Goal: Task Accomplishment & Management: Manage account settings

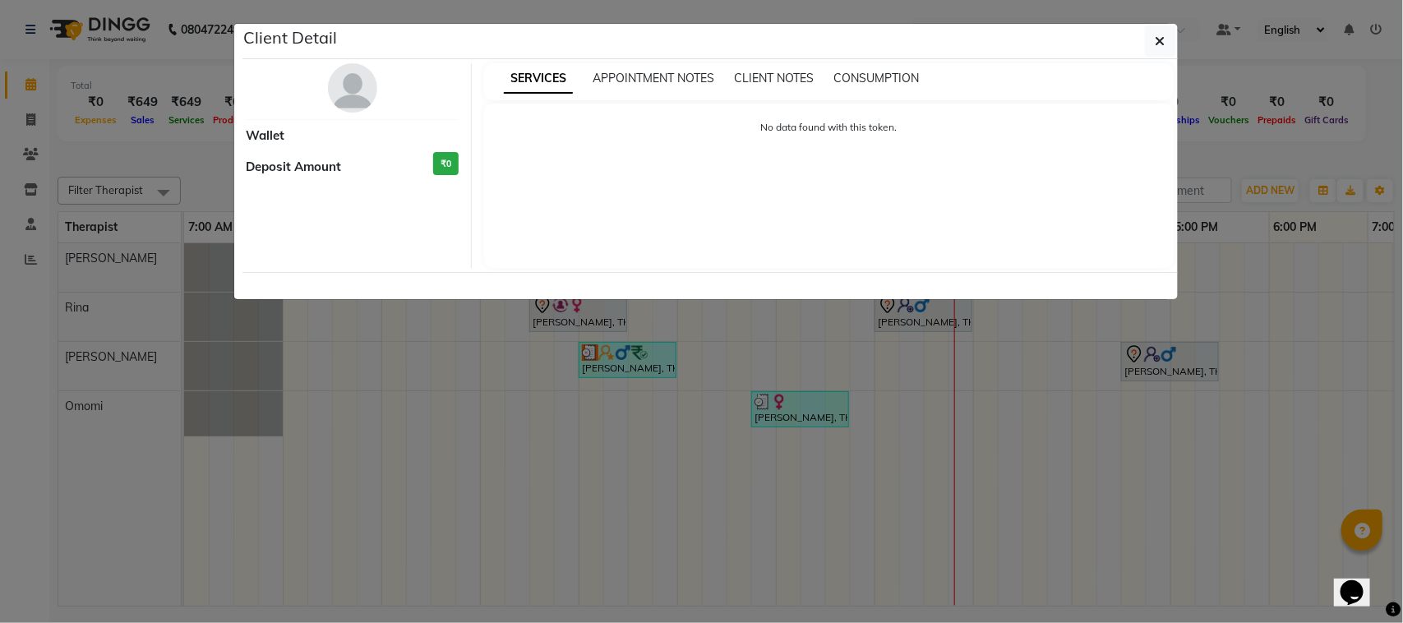
click at [351, 100] on img at bounding box center [352, 87] width 49 height 49
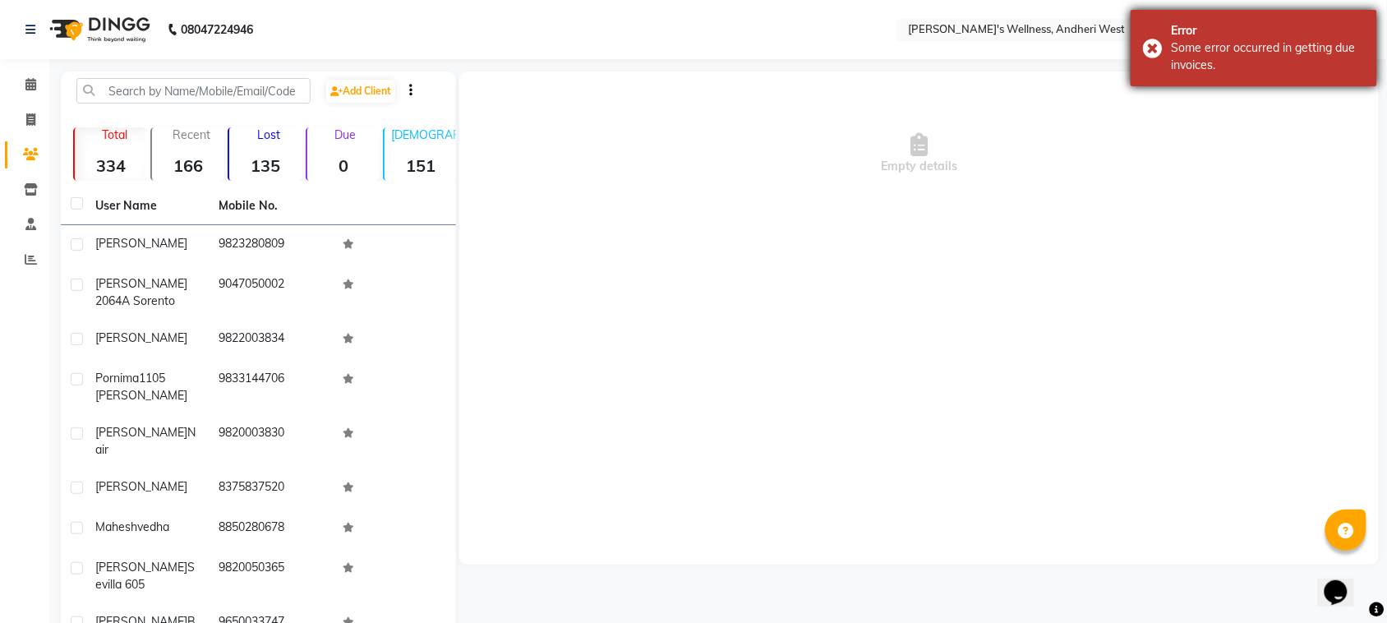
click at [1136, 60] on div "Error Some error occurred in getting due invoices." at bounding box center [1254, 48] width 247 height 76
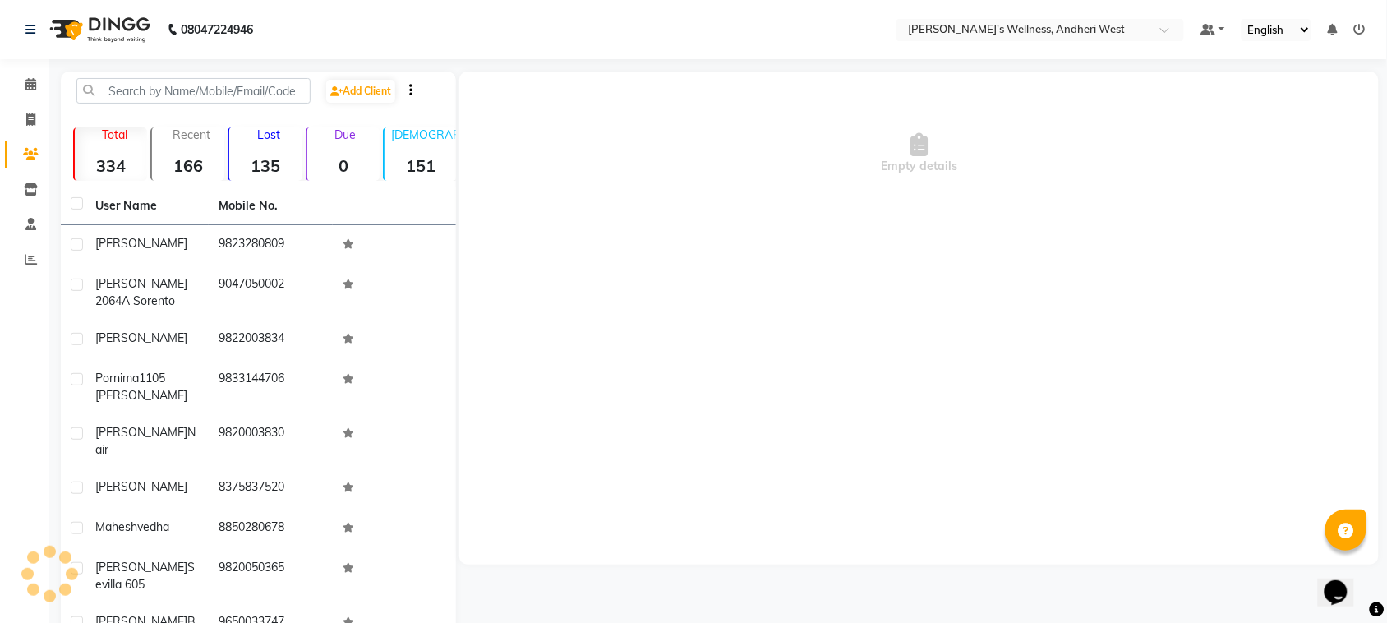
click at [872, 317] on div "Empty details" at bounding box center [919, 317] width 920 height 493
click at [30, 83] on icon at bounding box center [30, 84] width 11 height 12
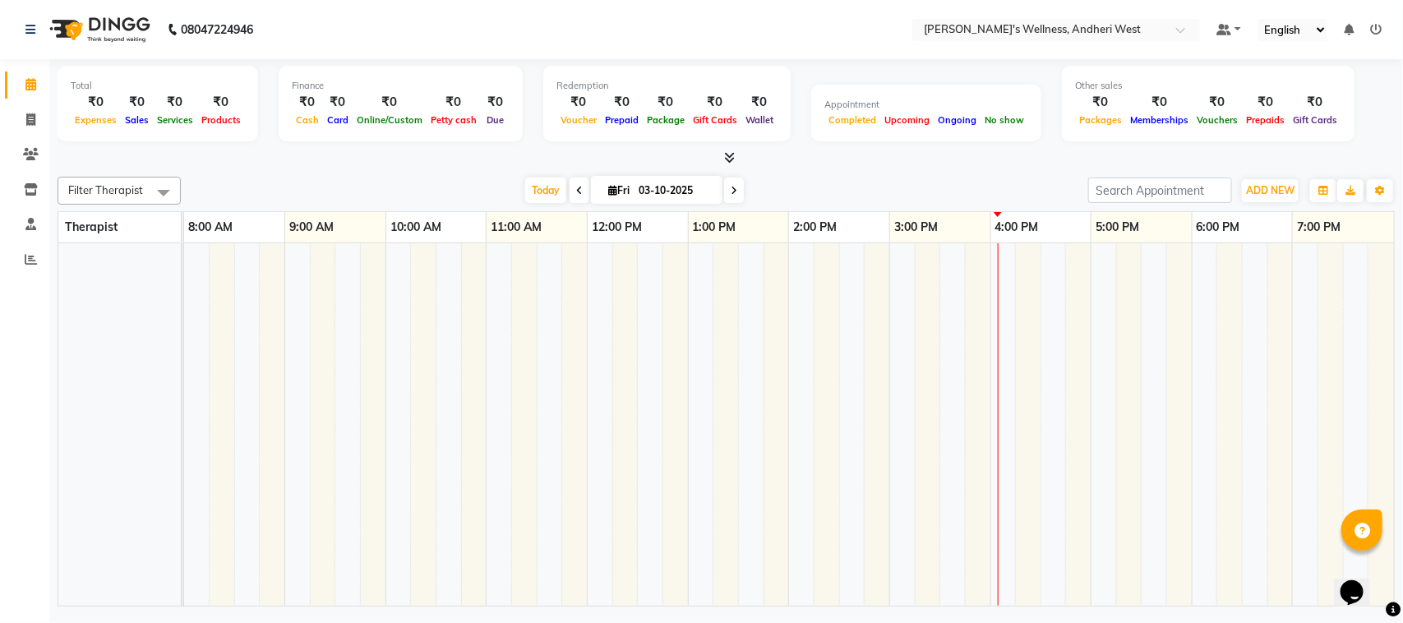
click at [989, 614] on div "08047224946 Select Location × Sumi's Wellness, Andheri West Default Panel My Pa…" at bounding box center [701, 311] width 1403 height 623
click at [966, 615] on div "08047224946 Select Location × Sumi's Wellness, Andheri West Default Panel My Pa…" at bounding box center [701, 311] width 1403 height 623
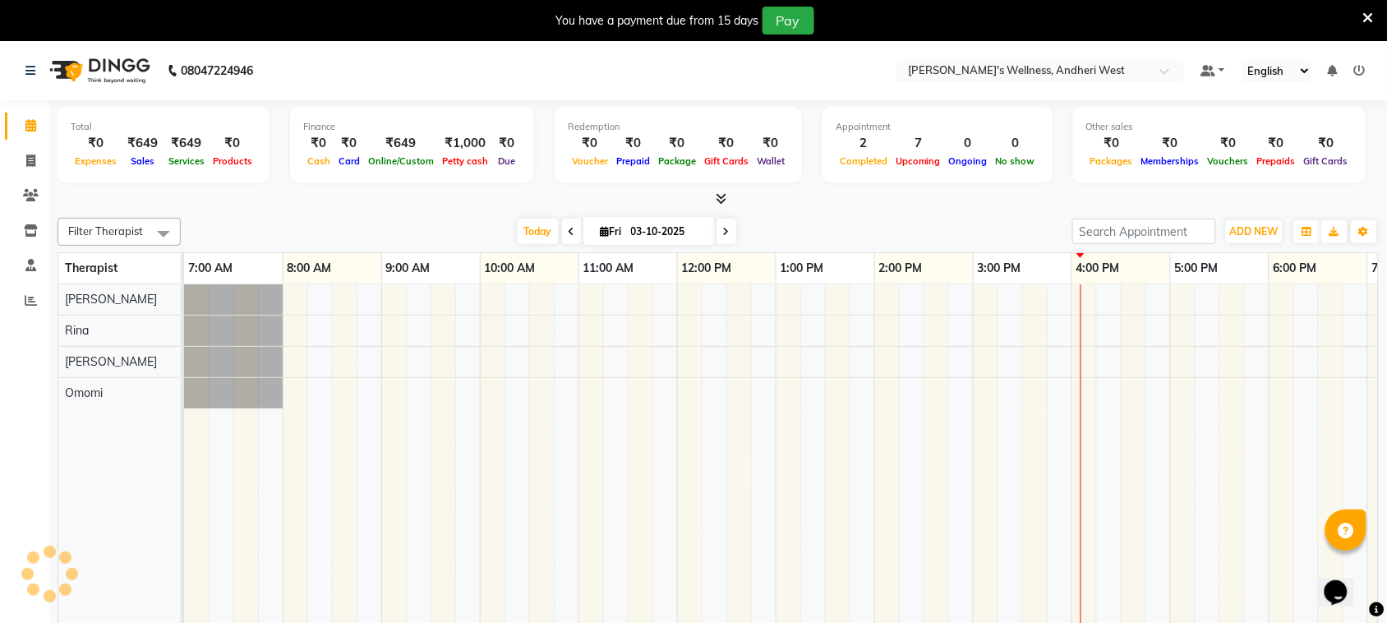
click at [1371, 11] on icon at bounding box center [1368, 18] width 11 height 15
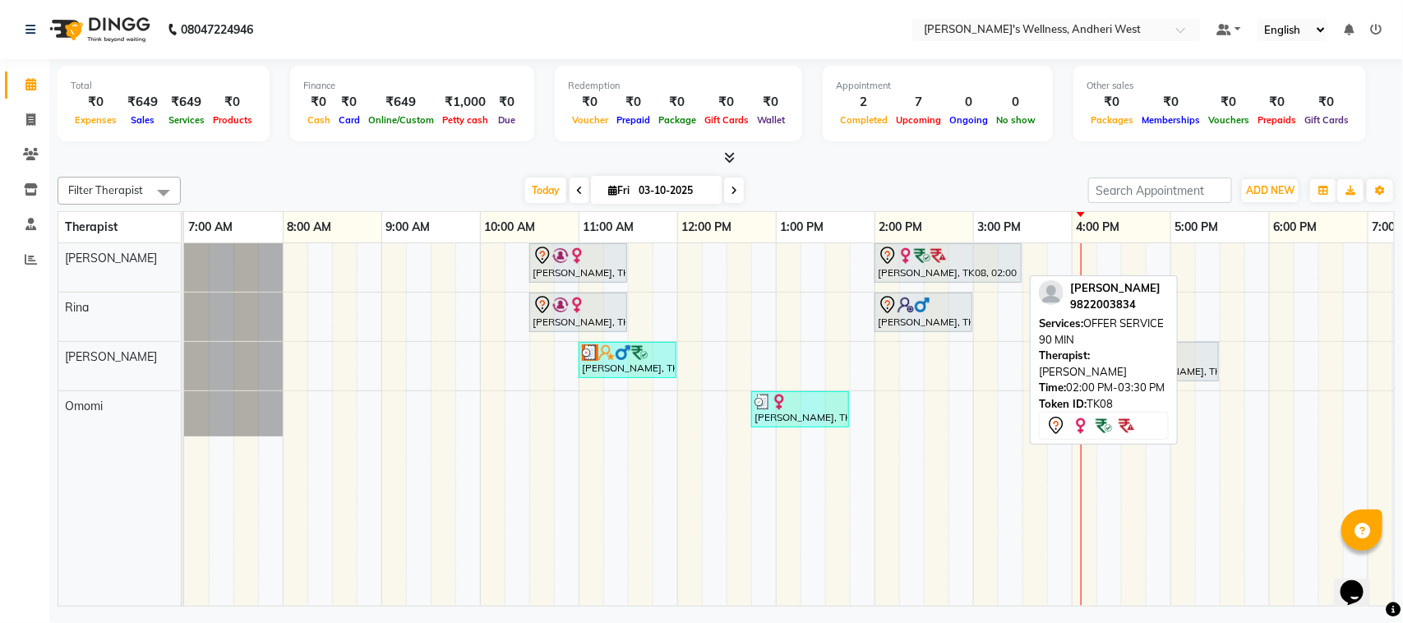
click at [966, 252] on div at bounding box center [948, 256] width 141 height 20
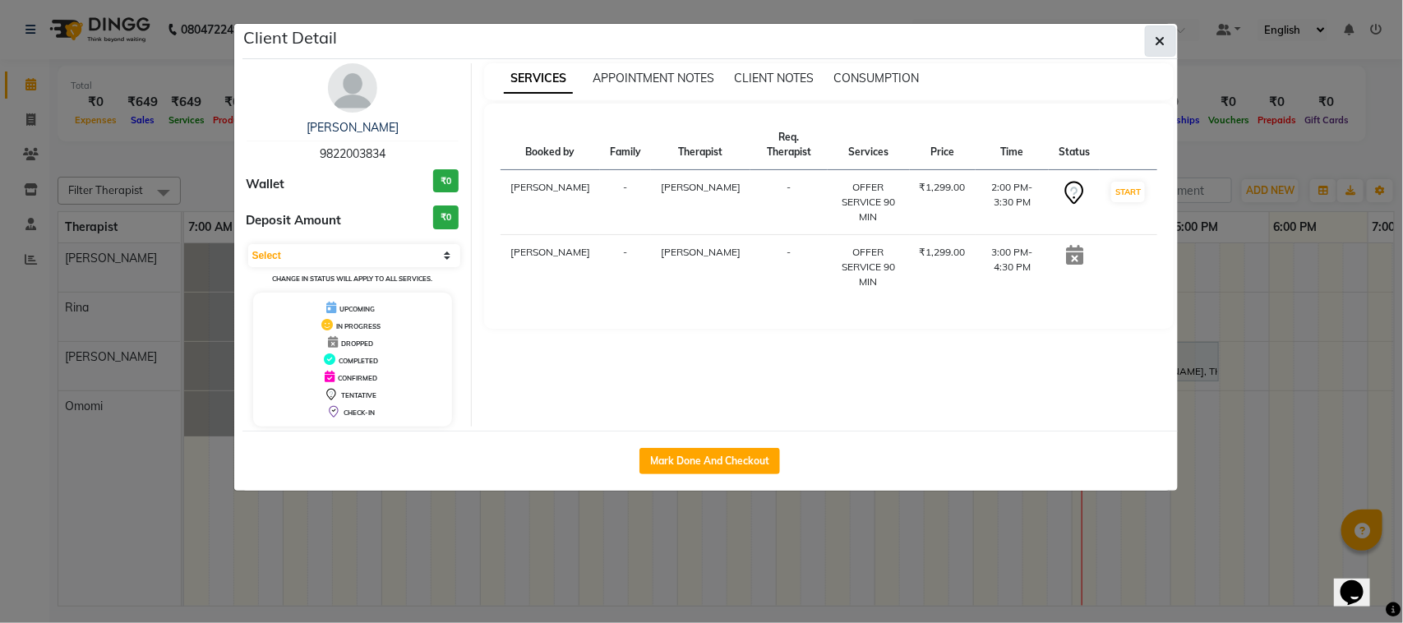
click at [1157, 44] on icon "button" at bounding box center [1160, 41] width 10 height 13
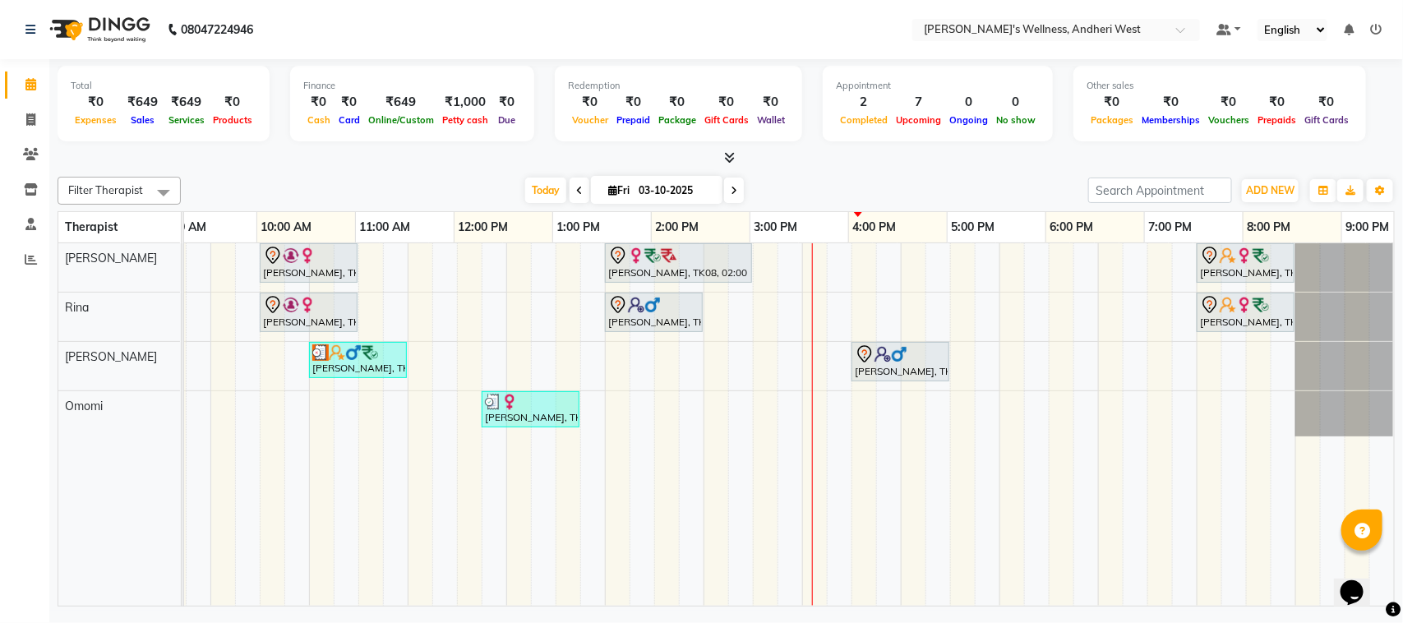
scroll to position [0, 269]
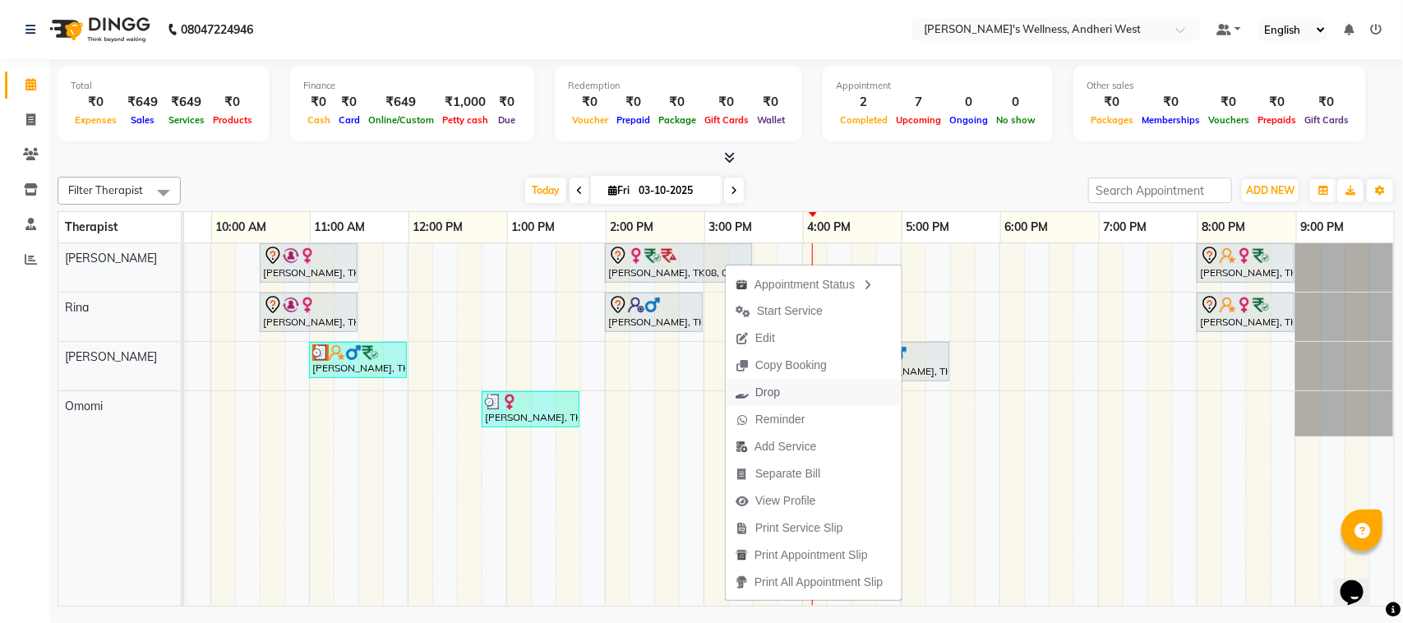
click at [786, 393] on span "Drop" at bounding box center [758, 392] width 64 height 27
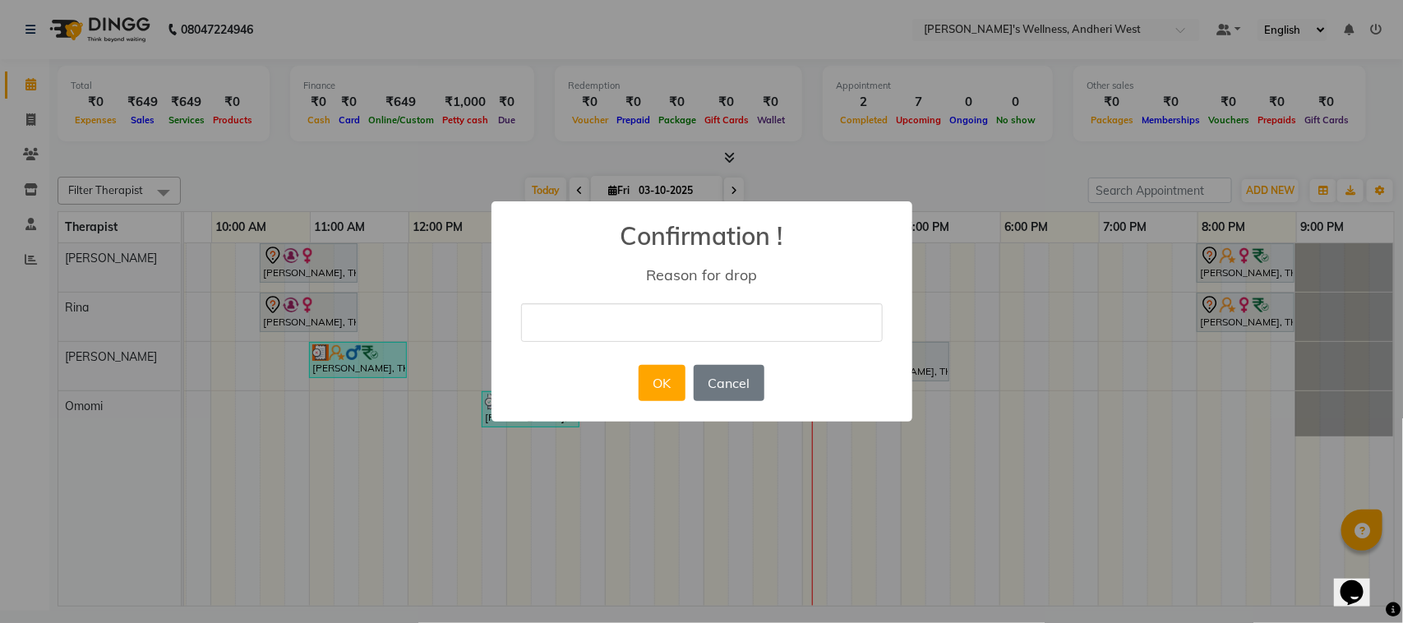
click at [749, 325] on input "text" at bounding box center [702, 322] width 362 height 39
type input "zxz"
click at [668, 371] on button "OK" at bounding box center [661, 383] width 47 height 36
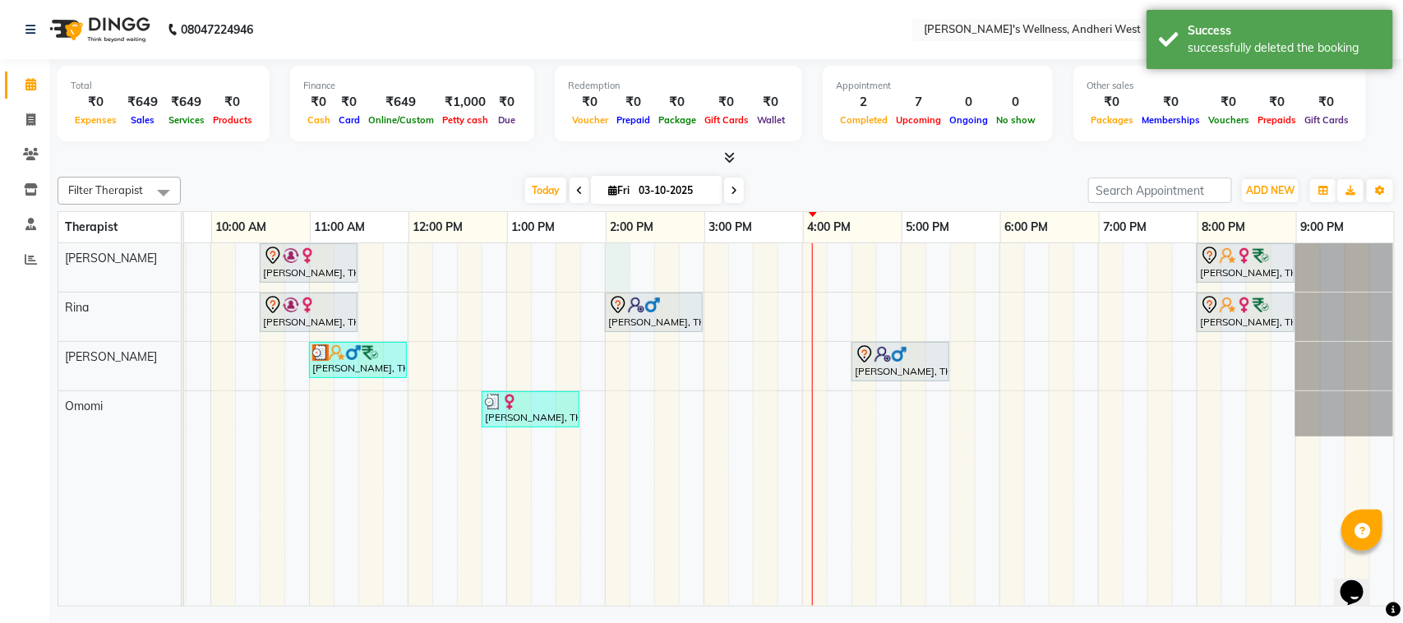
click at [596, 253] on div "saloni, TK01, 10:30 AM-11:30 AM, Diwali Offer 60 Min swapnali, TK03, 08:00 PM-0…" at bounding box center [654, 424] width 1479 height 362
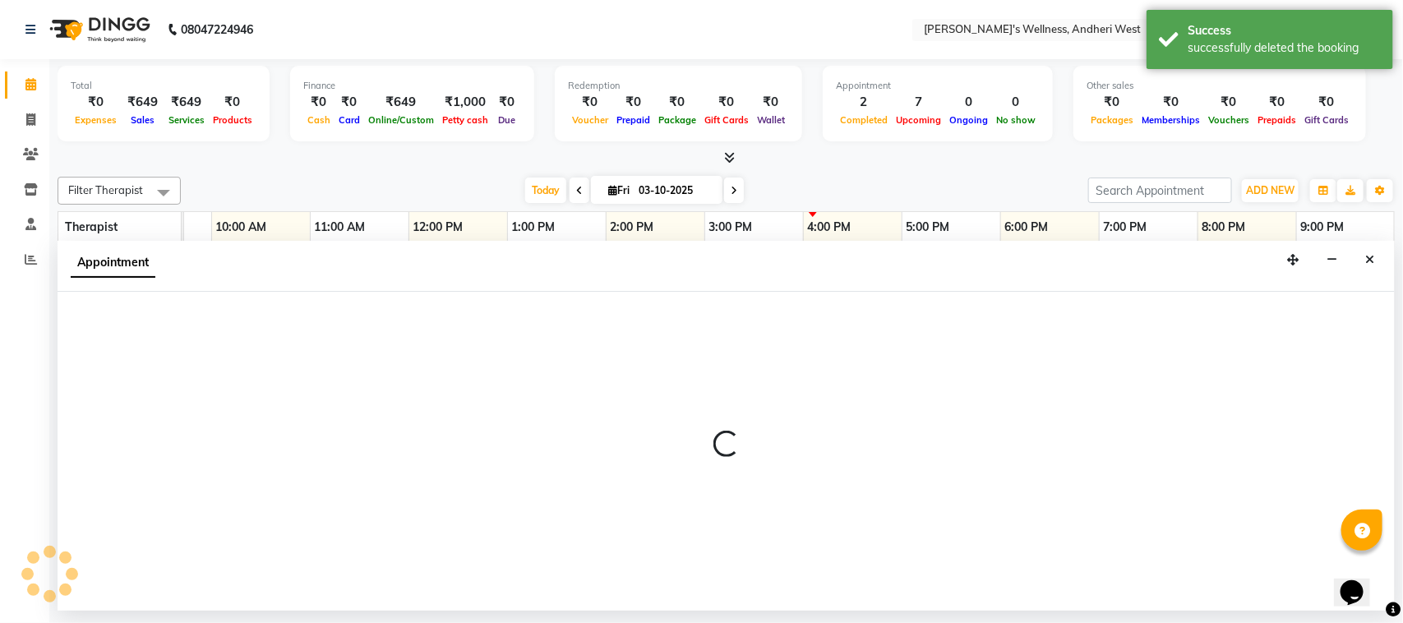
select select "66471"
select select "840"
select select "tentative"
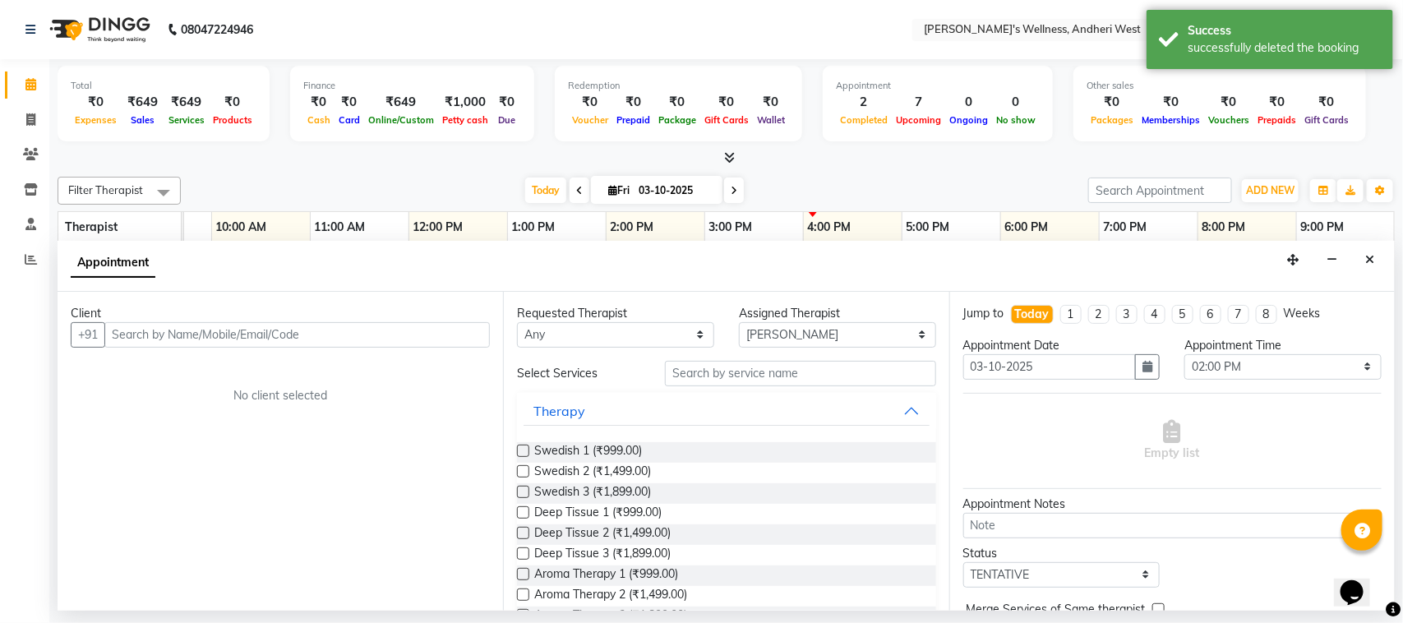
click at [265, 333] on input "text" at bounding box center [296, 334] width 385 height 25
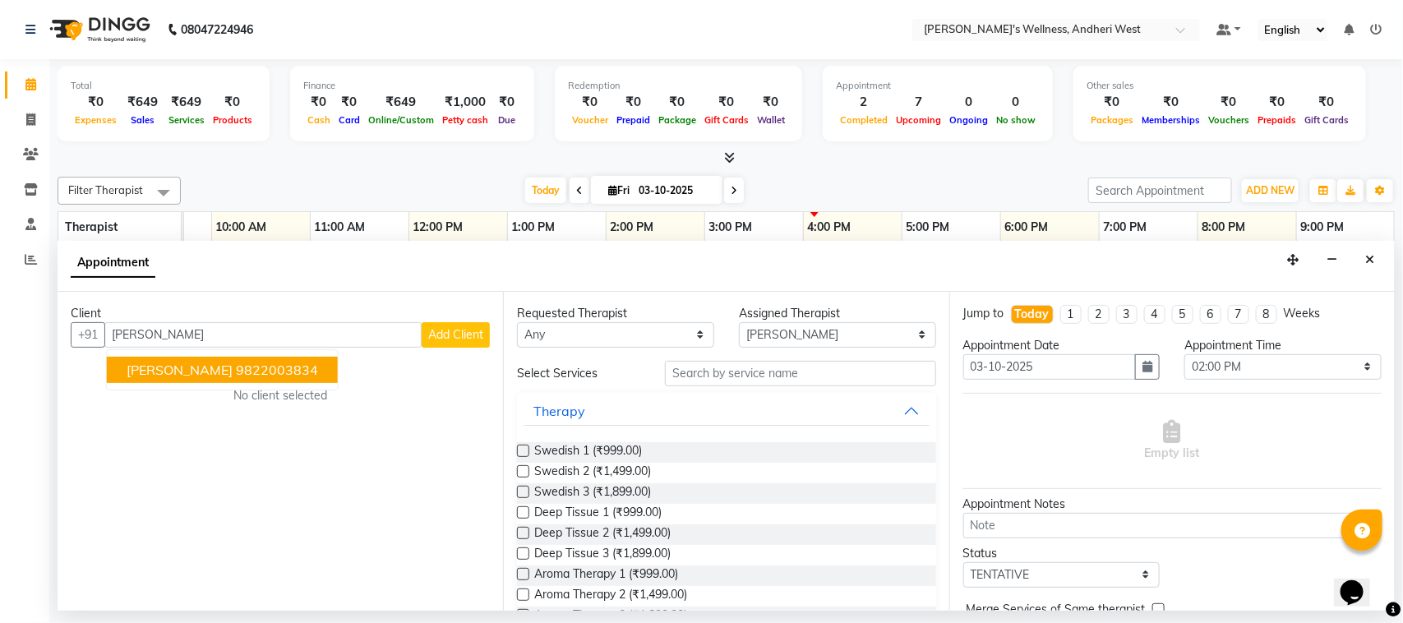
click at [236, 372] on ngb-highlight "9822003834" at bounding box center [277, 370] width 82 height 16
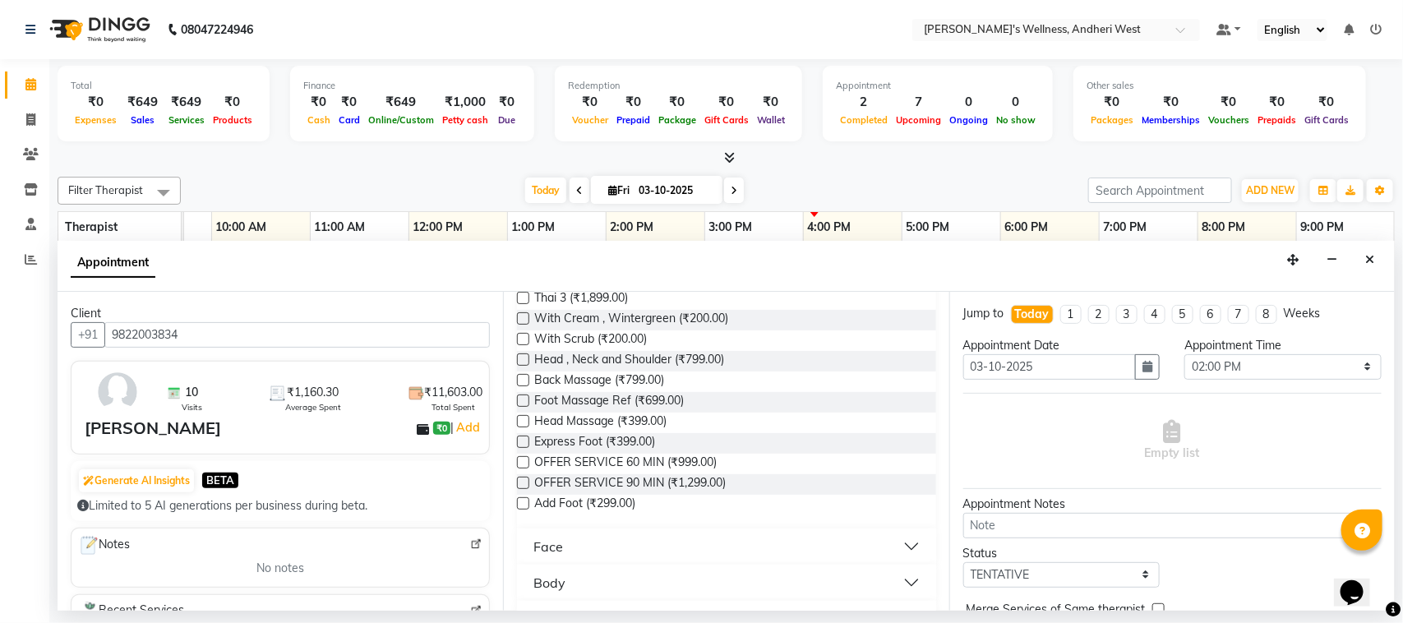
scroll to position [454, 0]
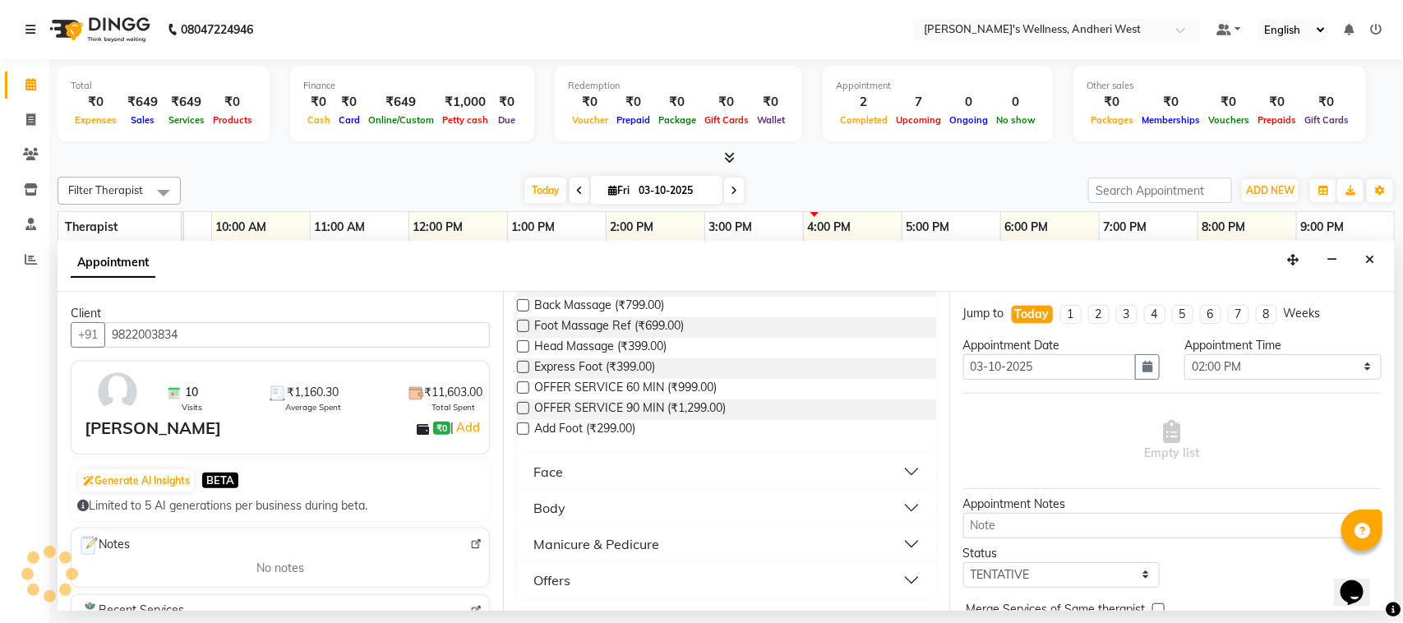
type input "9822003834"
click at [893, 582] on button "Offers" at bounding box center [725, 580] width 405 height 30
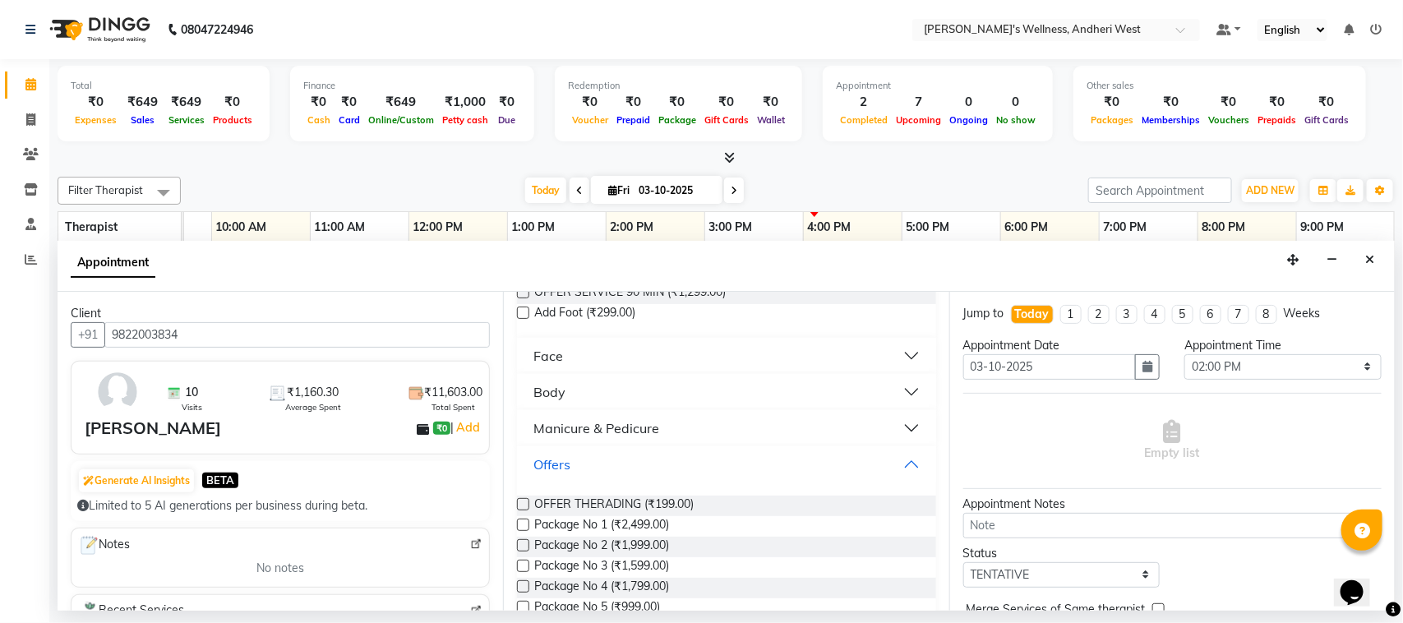
scroll to position [686, 0]
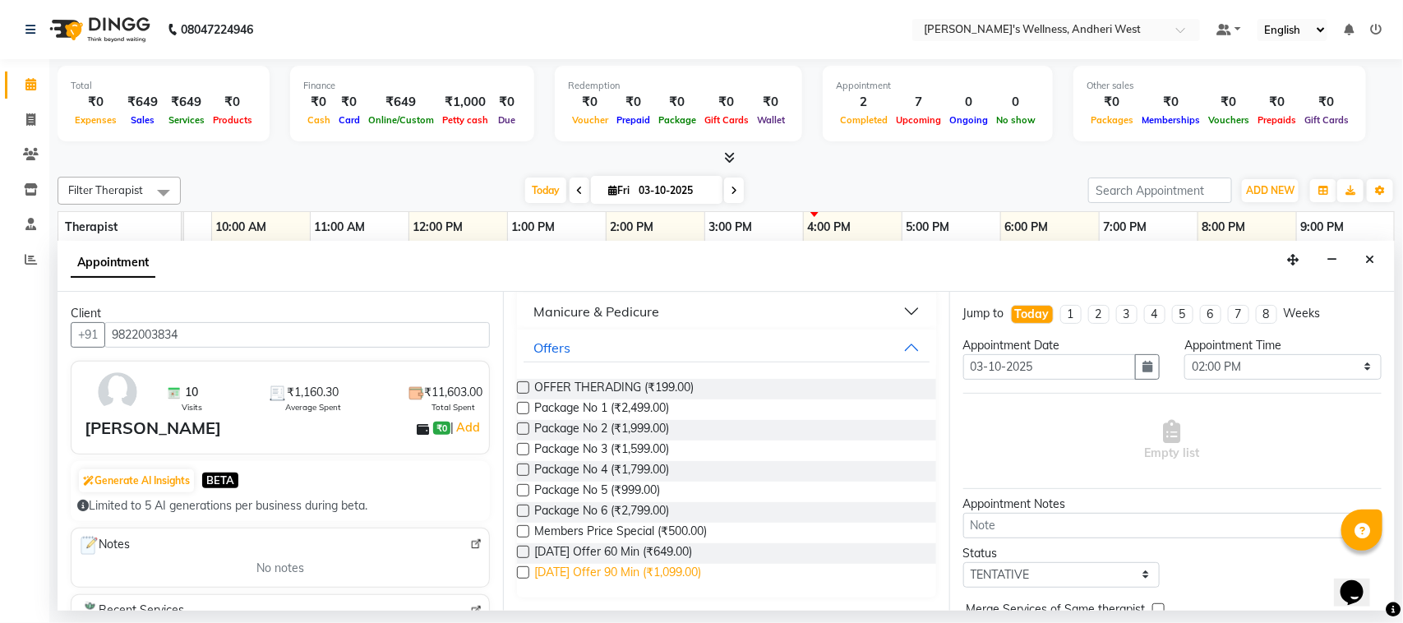
click at [600, 572] on span "Diwali Offer 90 Min (₹1,099.00)" at bounding box center [617, 574] width 167 height 21
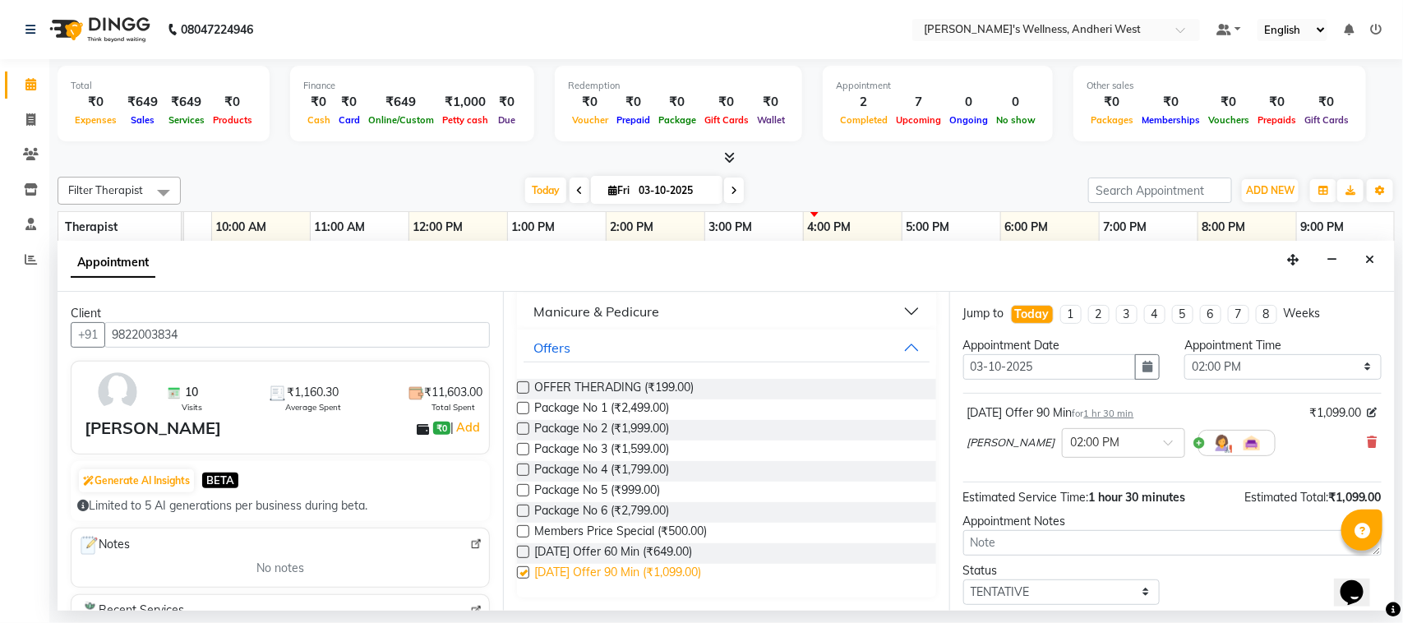
checkbox input "false"
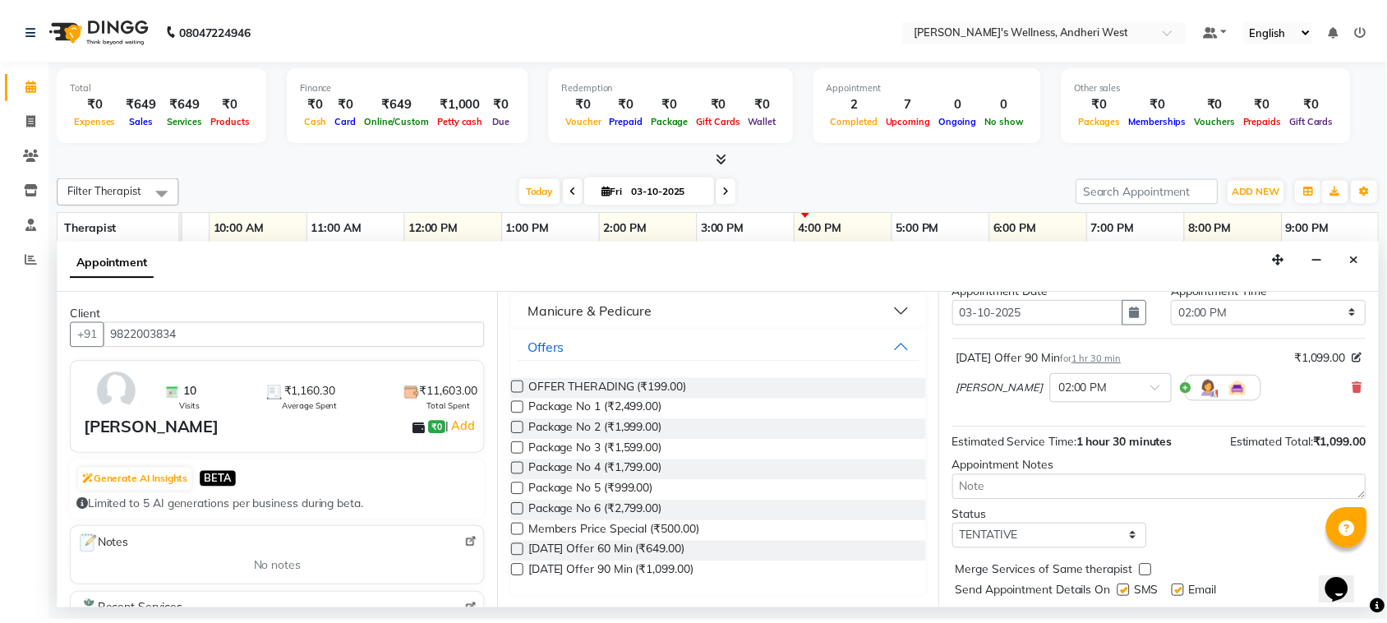
scroll to position [99, 0]
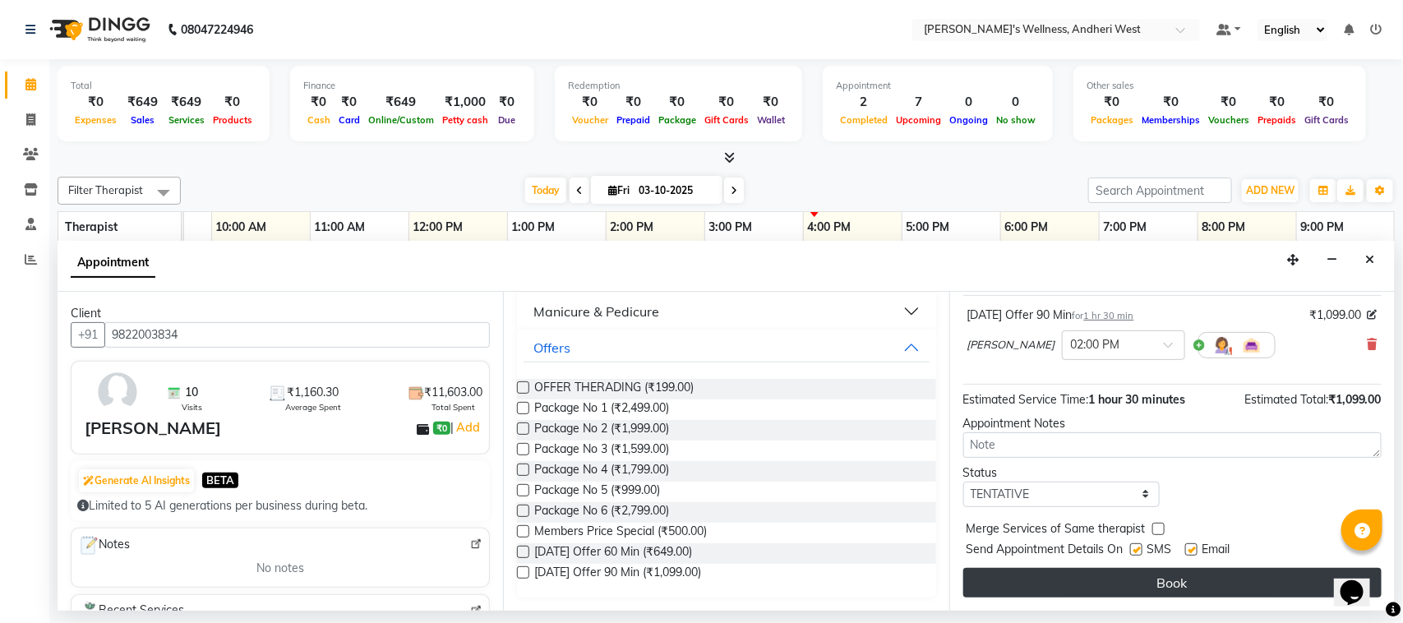
click at [1078, 577] on button "Book" at bounding box center [1172, 583] width 418 height 30
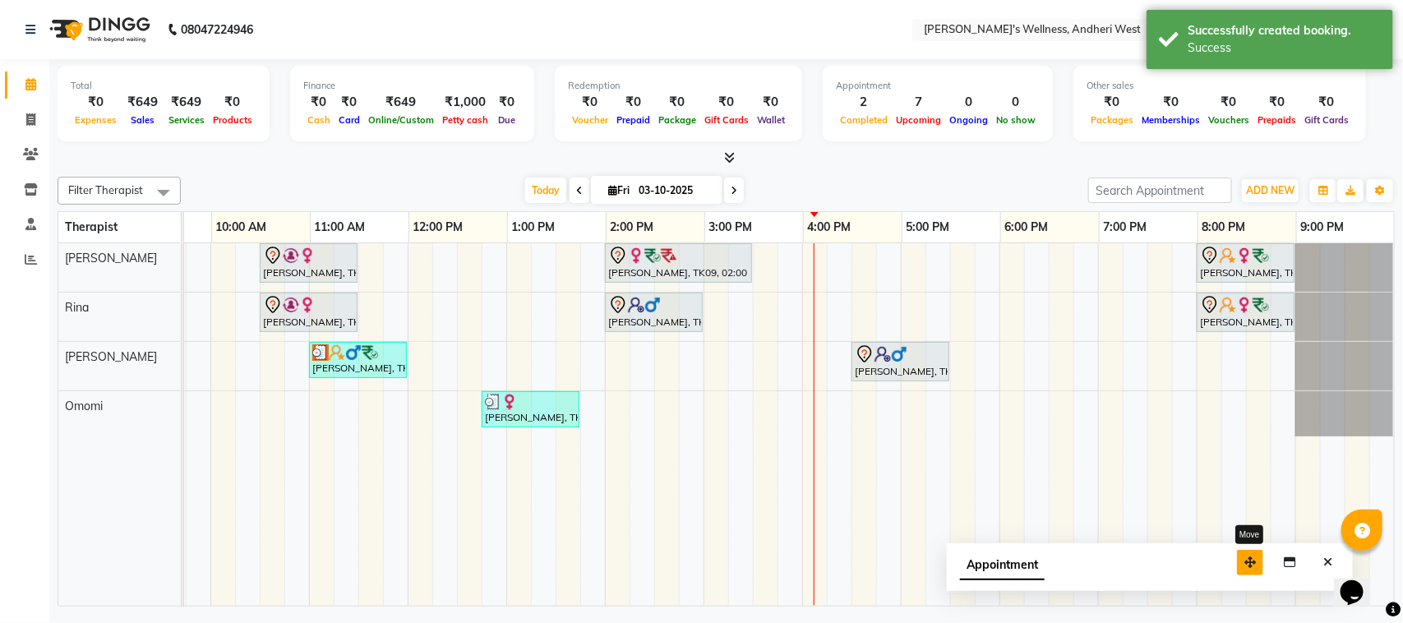
drag, startPoint x: 1295, startPoint y: 585, endPoint x: 1188, endPoint y: 532, distance: 119.4
click at [1244, 556] on icon "button" at bounding box center [1250, 562] width 12 height 12
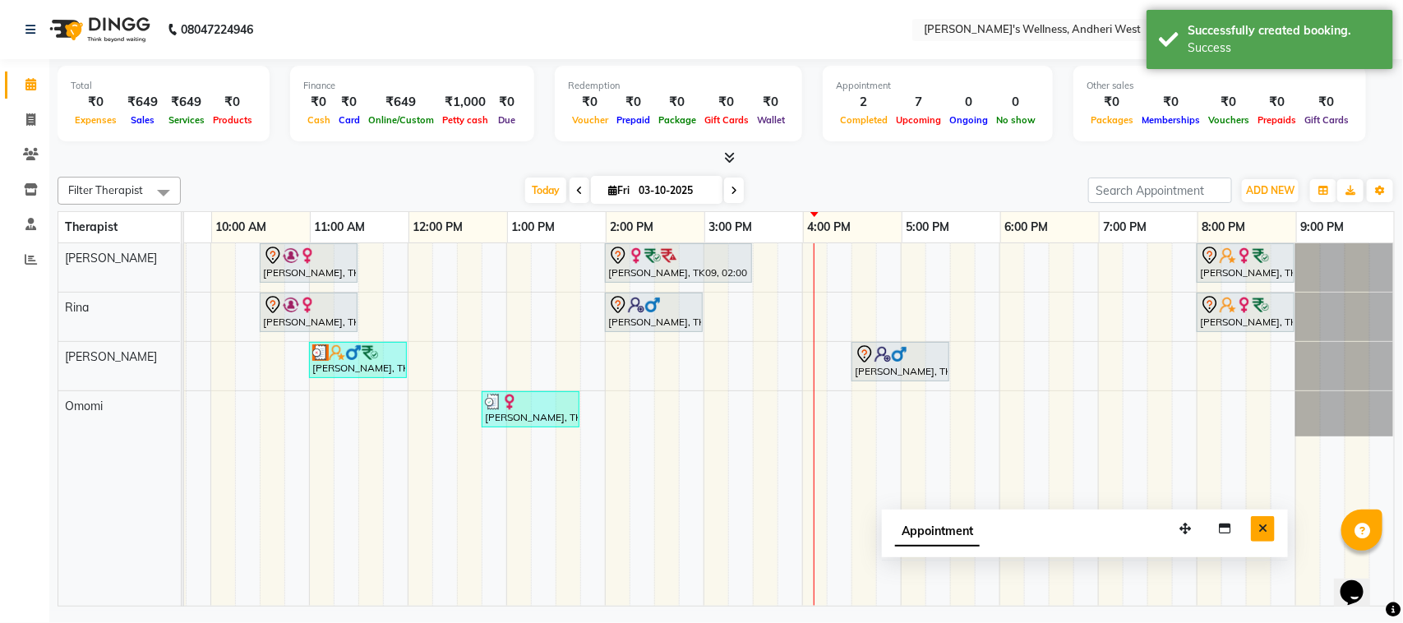
click at [1259, 531] on icon "Close" at bounding box center [1262, 529] width 9 height 12
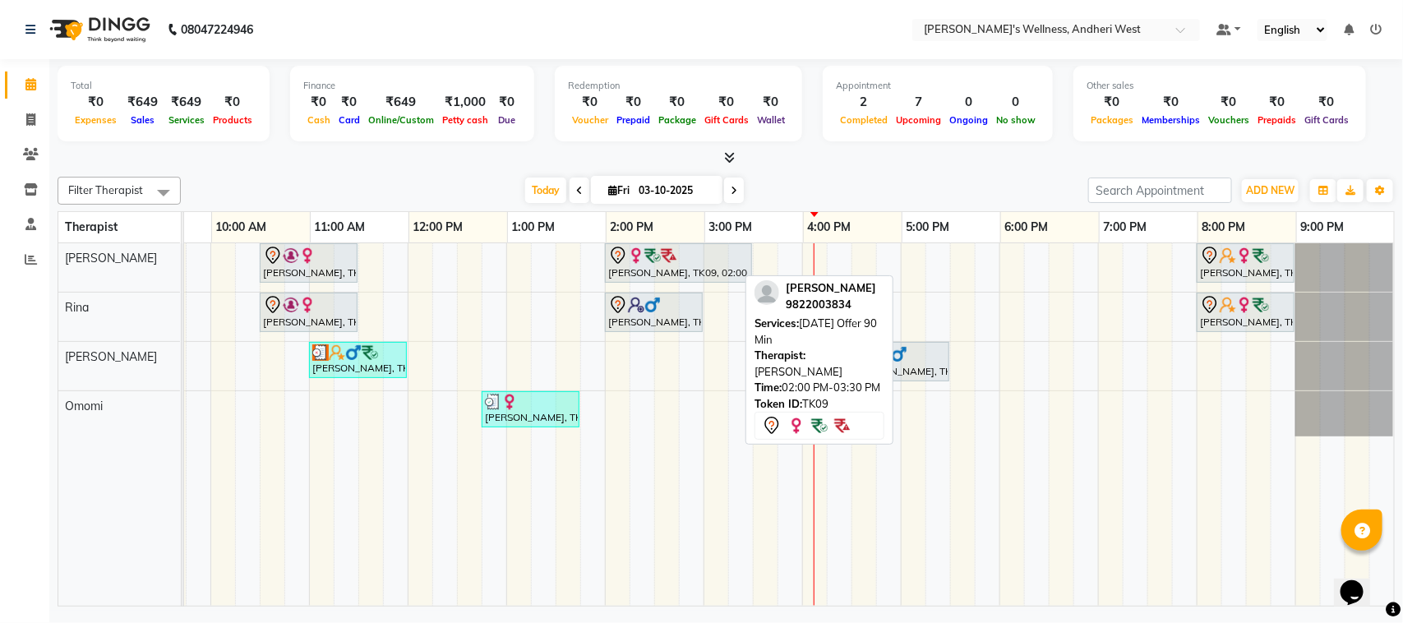
click at [675, 255] on div at bounding box center [678, 256] width 141 height 20
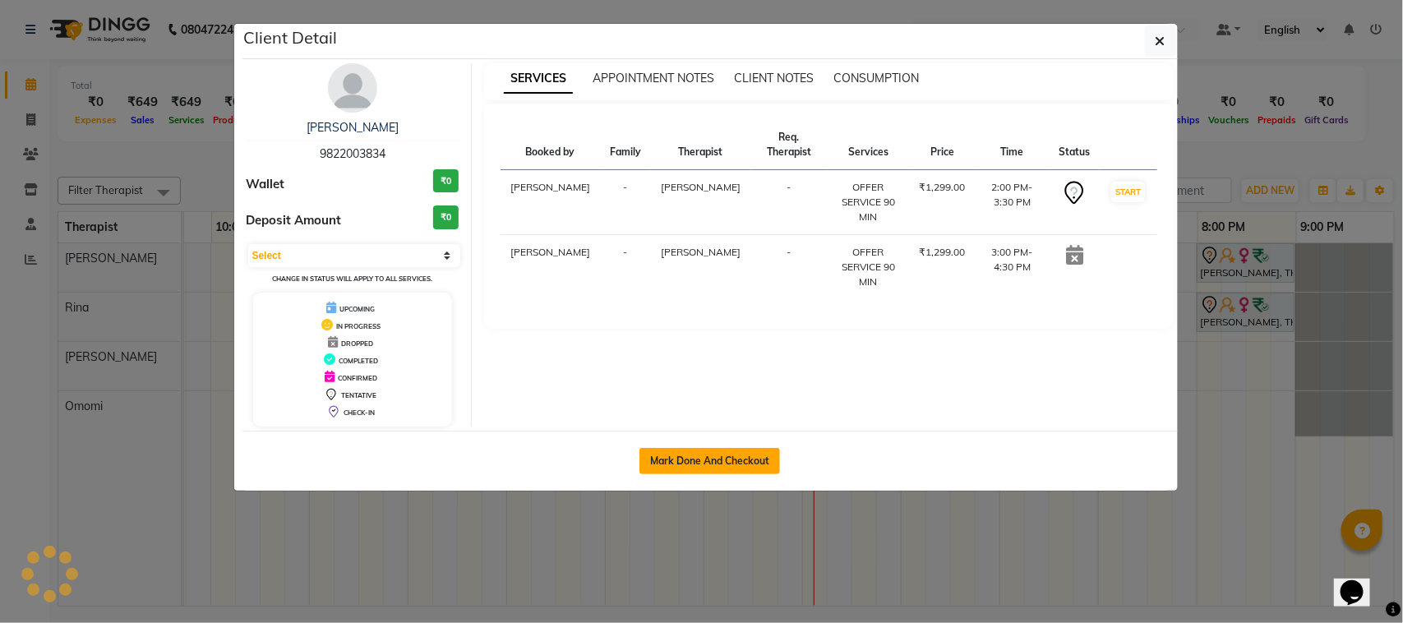
select select "7"
click at [723, 458] on button "Mark Done And Checkout" at bounding box center [709, 461] width 141 height 26
select select "service"
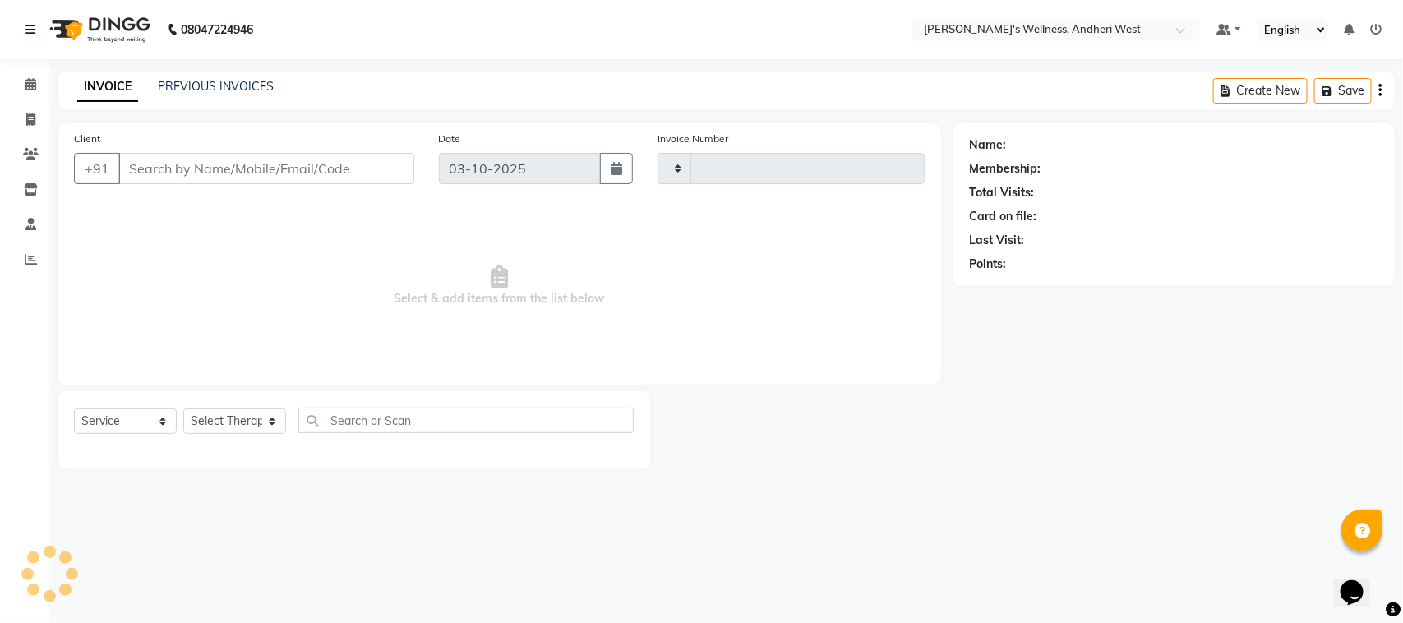
type input "0813"
select select "7384"
type input "9822003834"
select select "66471"
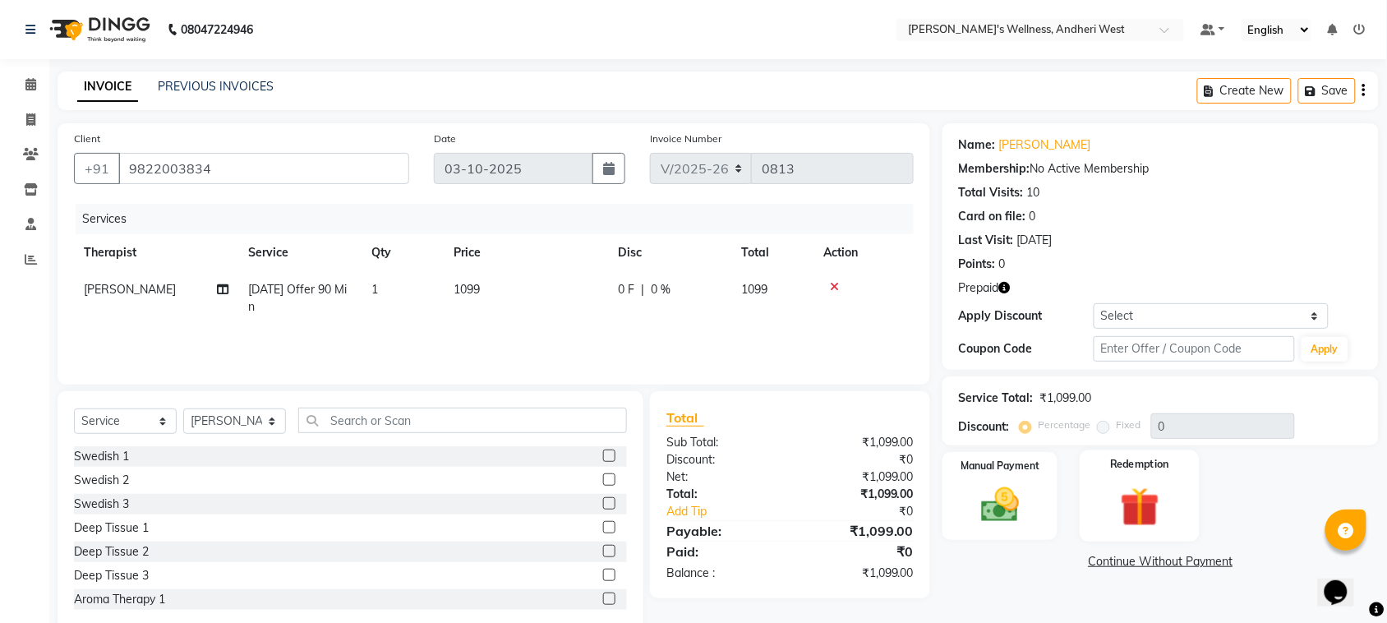
click at [1140, 505] on img at bounding box center [1140, 506] width 64 height 49
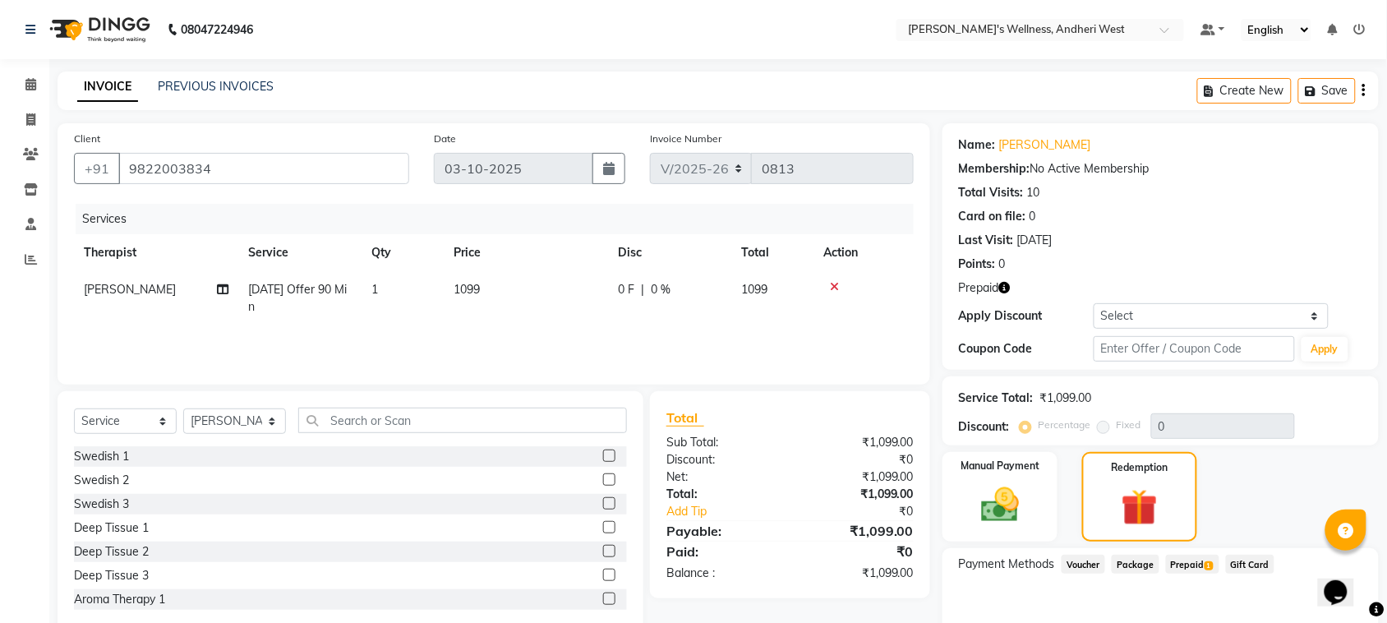
click at [1188, 559] on span "Prepaid 1" at bounding box center [1192, 564] width 53 height 19
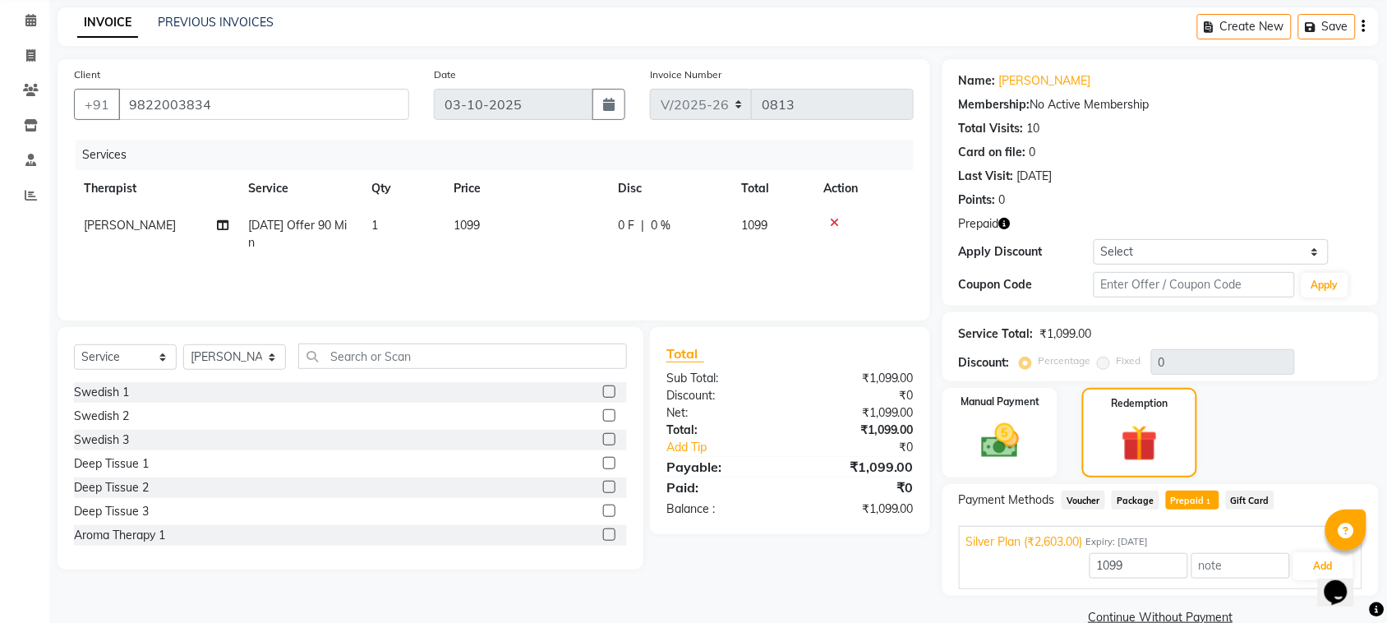
scroll to position [94, 0]
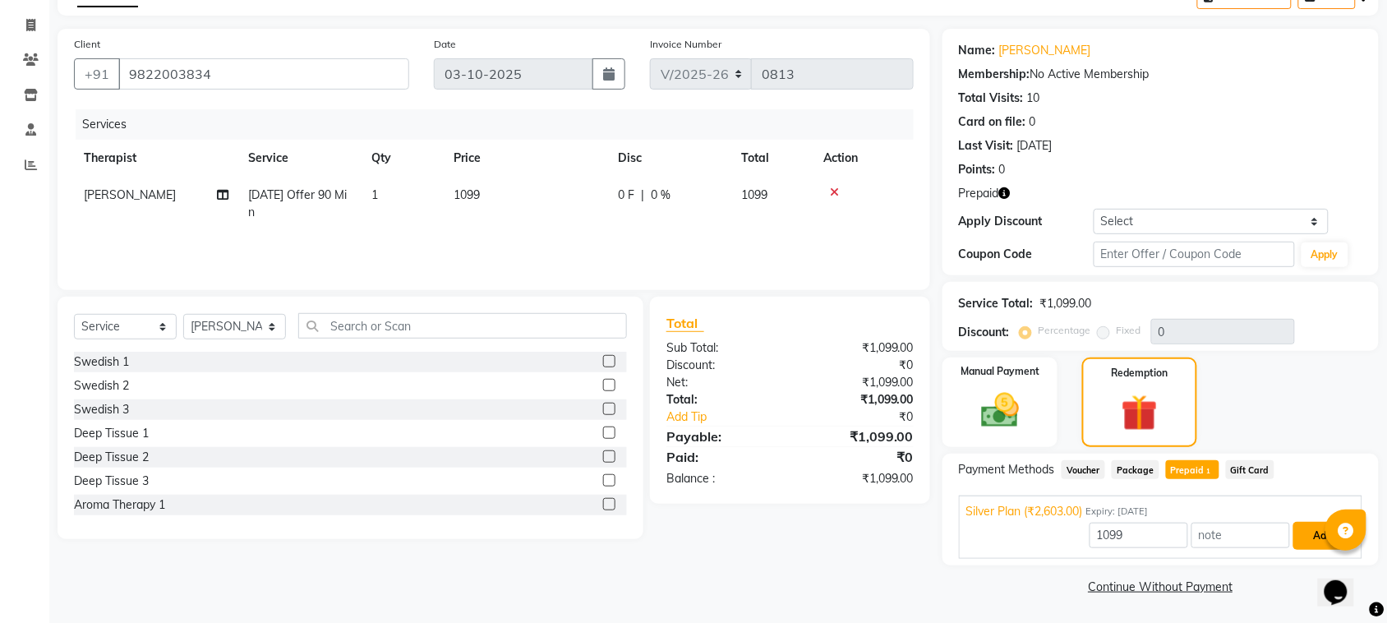
click at [1301, 536] on button "Add" at bounding box center [1323, 536] width 60 height 28
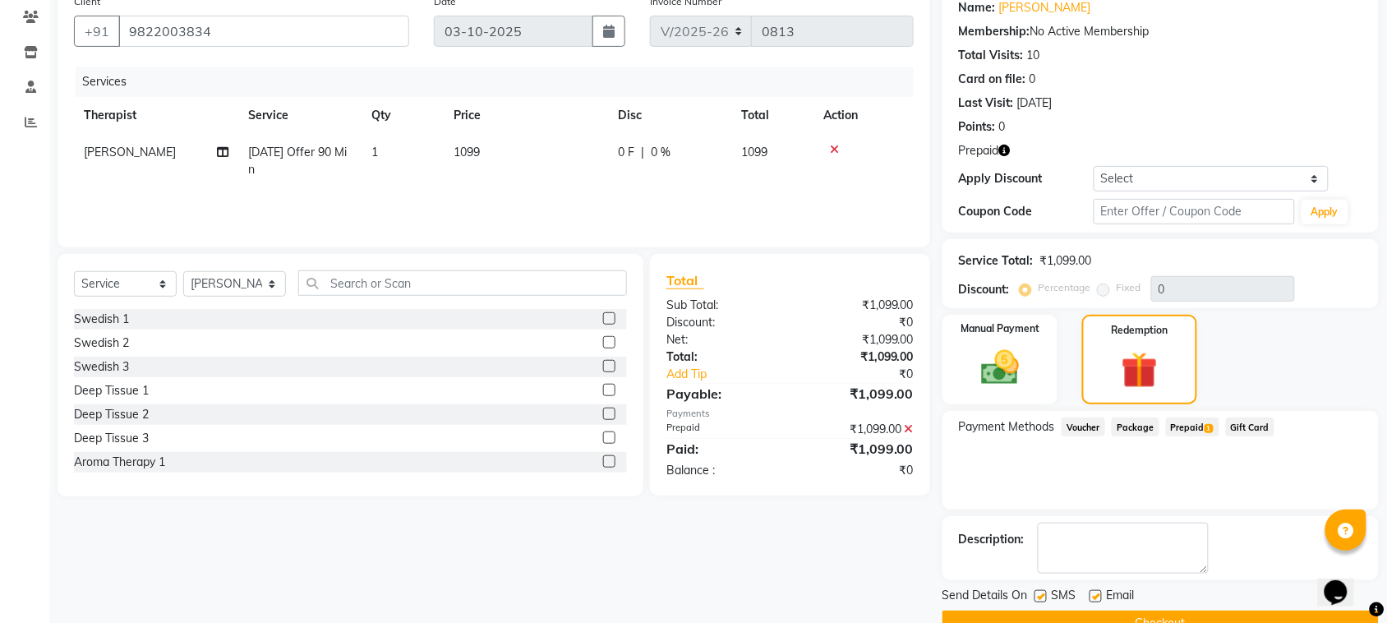
scroll to position [174, 0]
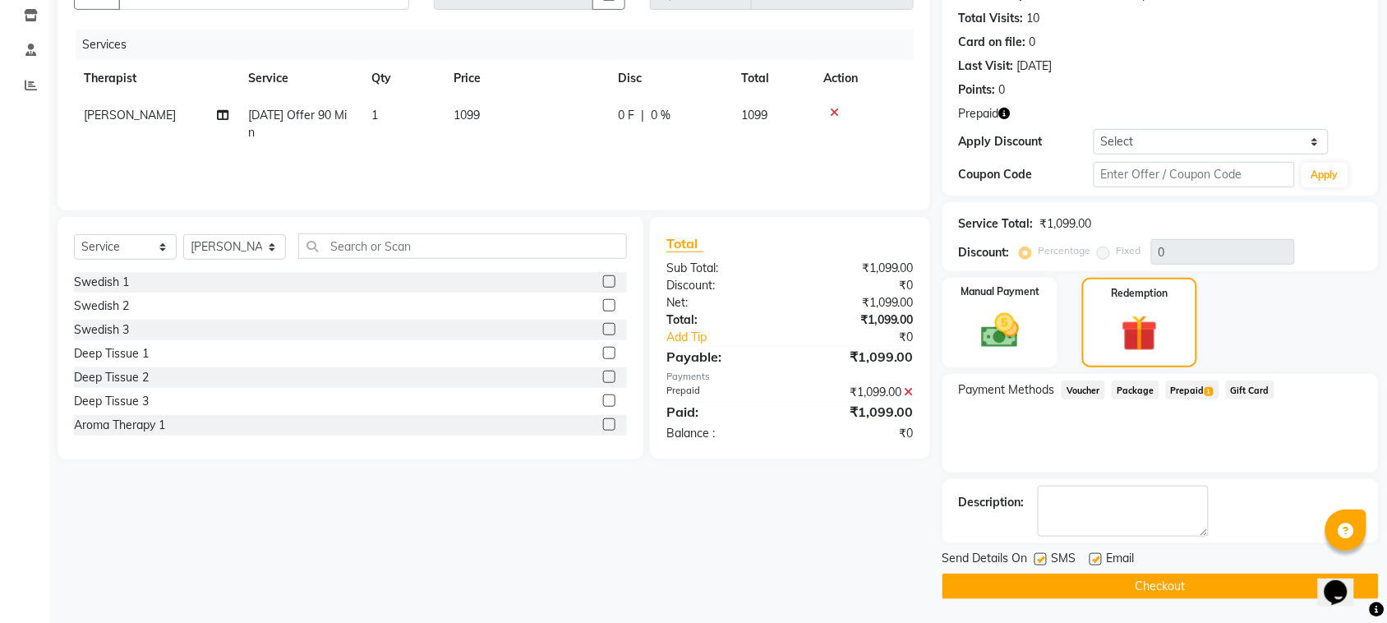
click at [1220, 577] on button "Checkout" at bounding box center [1161, 586] width 436 height 25
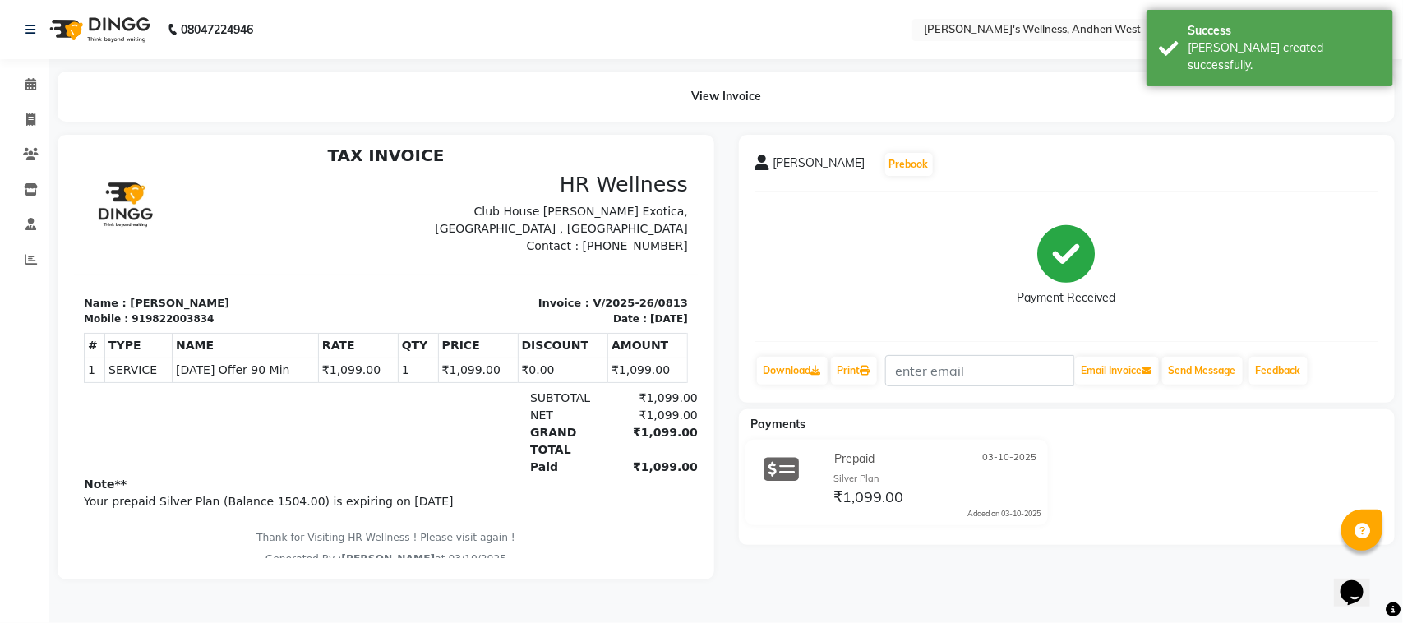
scroll to position [13, 0]
click at [33, 79] on icon at bounding box center [30, 84] width 11 height 12
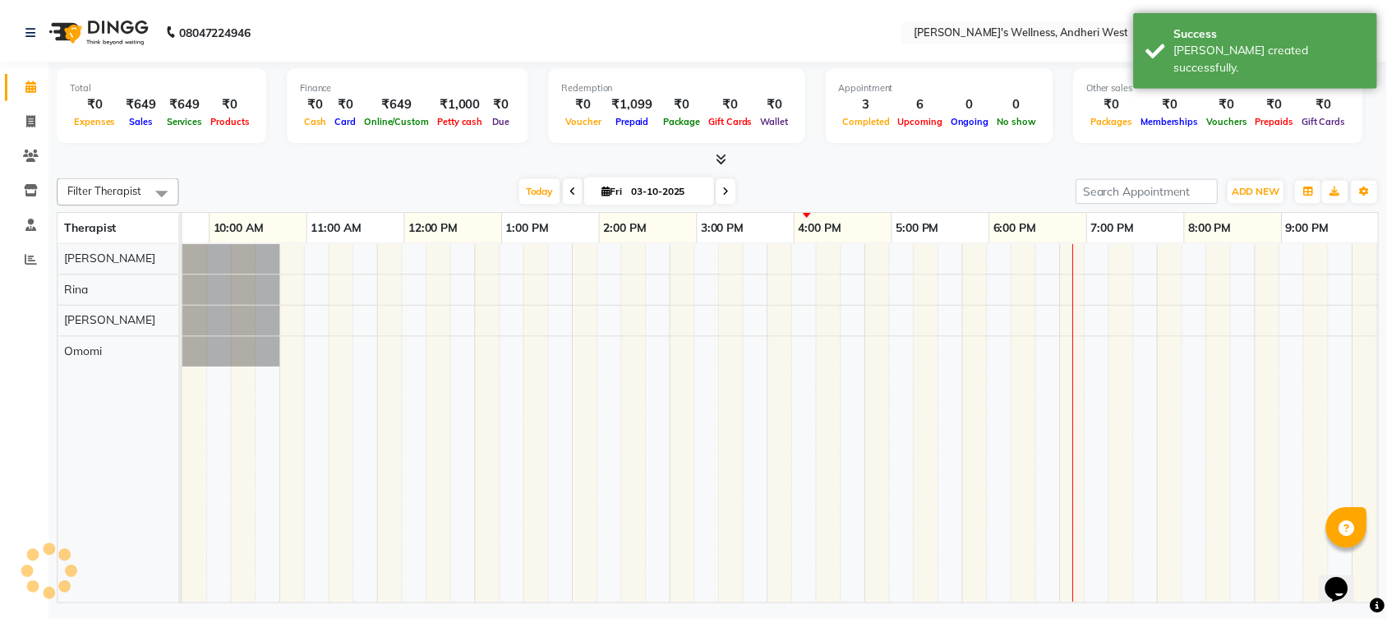
scroll to position [0, 269]
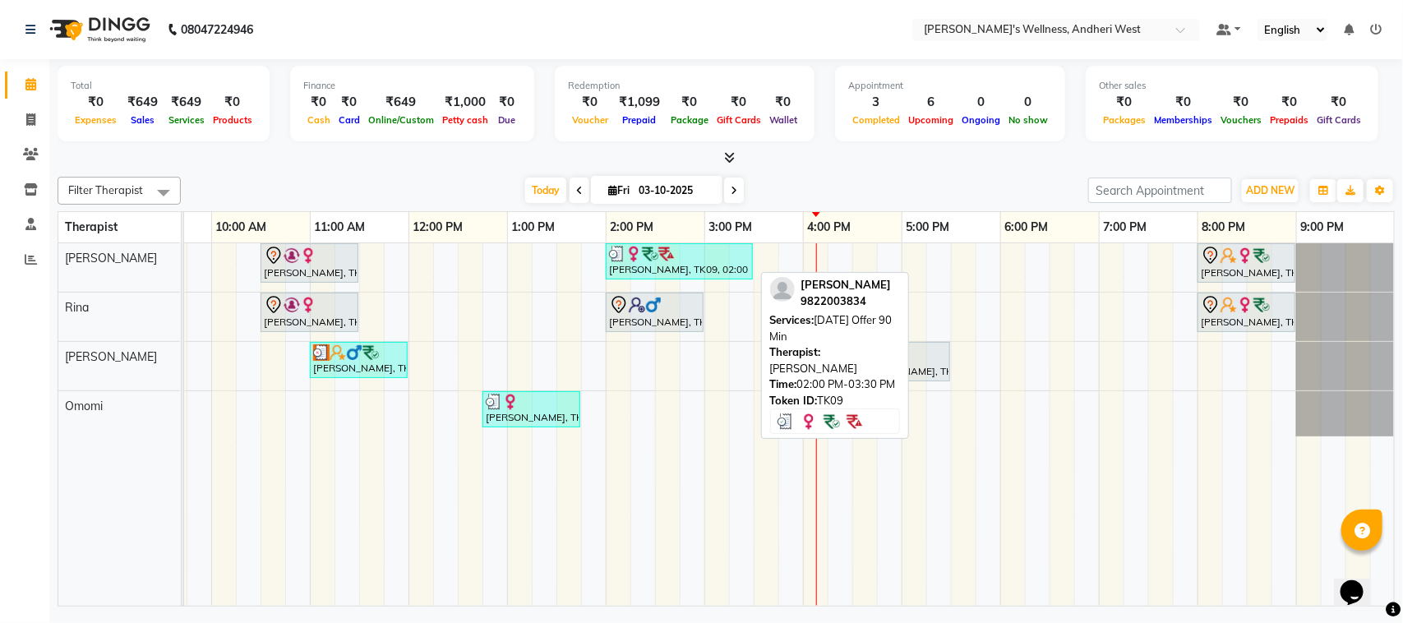
click at [634, 264] on div "prashansha, TK09, 02:00 PM-03:30 PM, Diwali Offer 90 Min" at bounding box center [679, 261] width 144 height 31
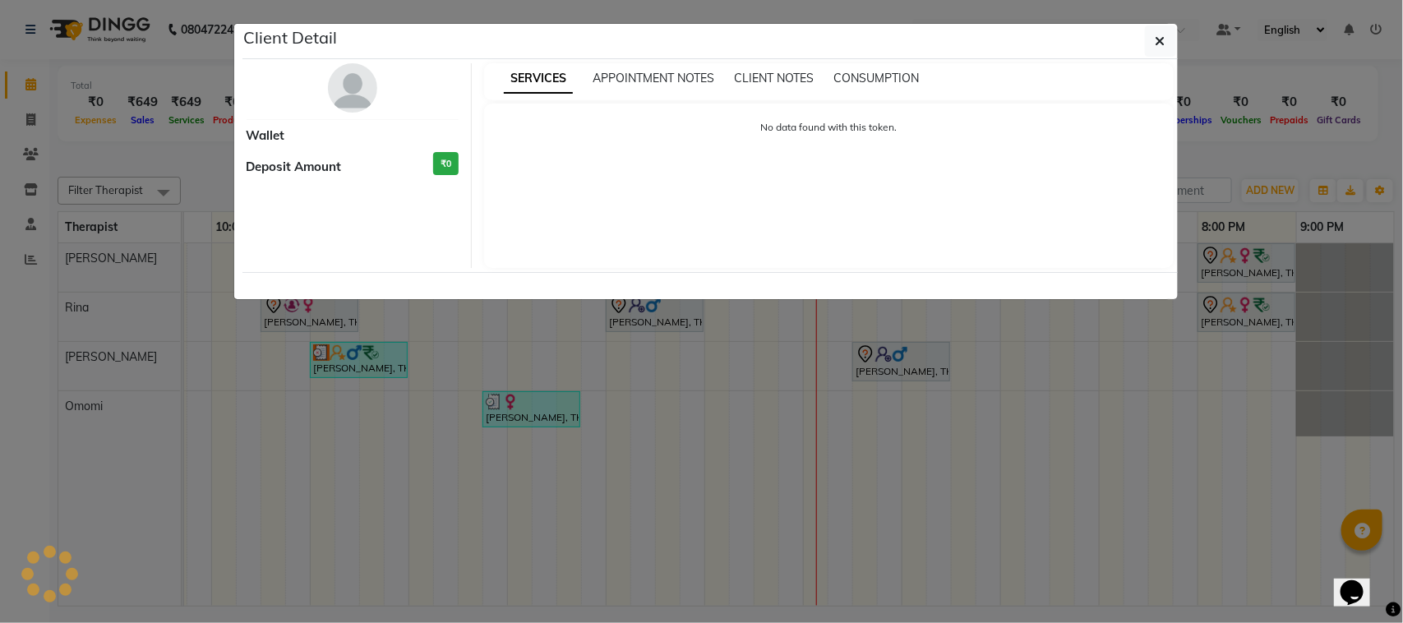
select select "3"
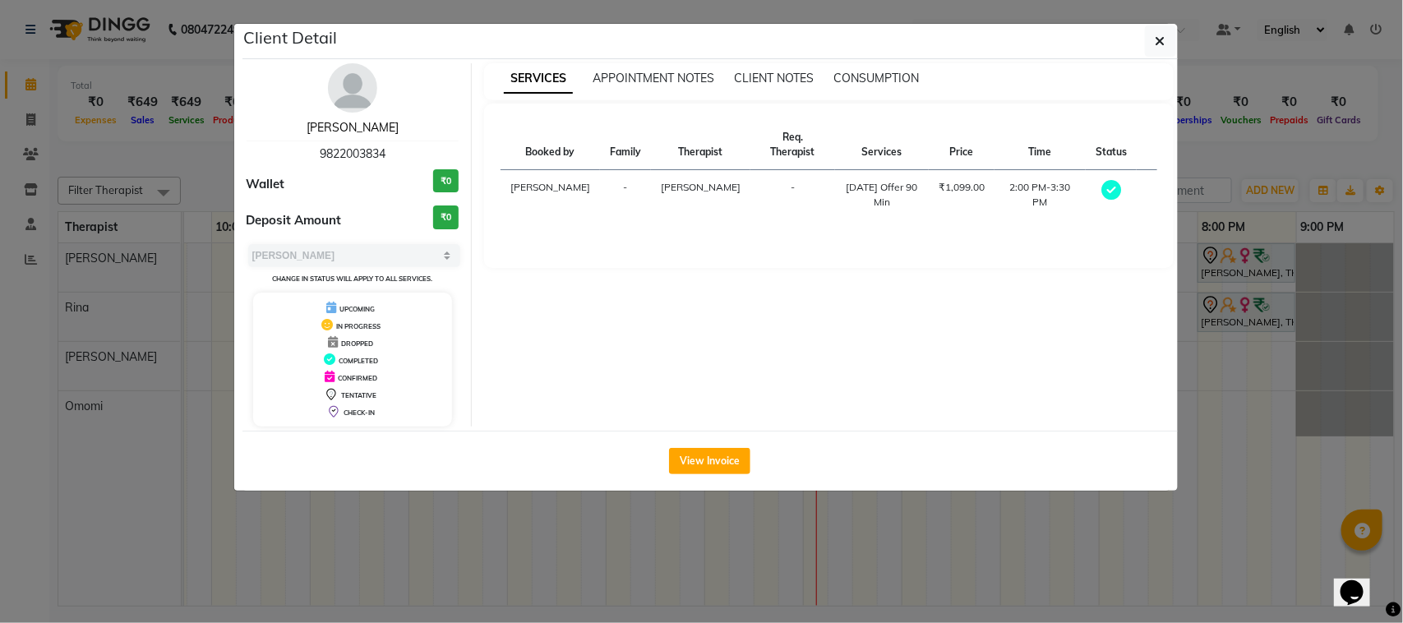
click at [363, 121] on link "[PERSON_NAME]" at bounding box center [353, 127] width 92 height 15
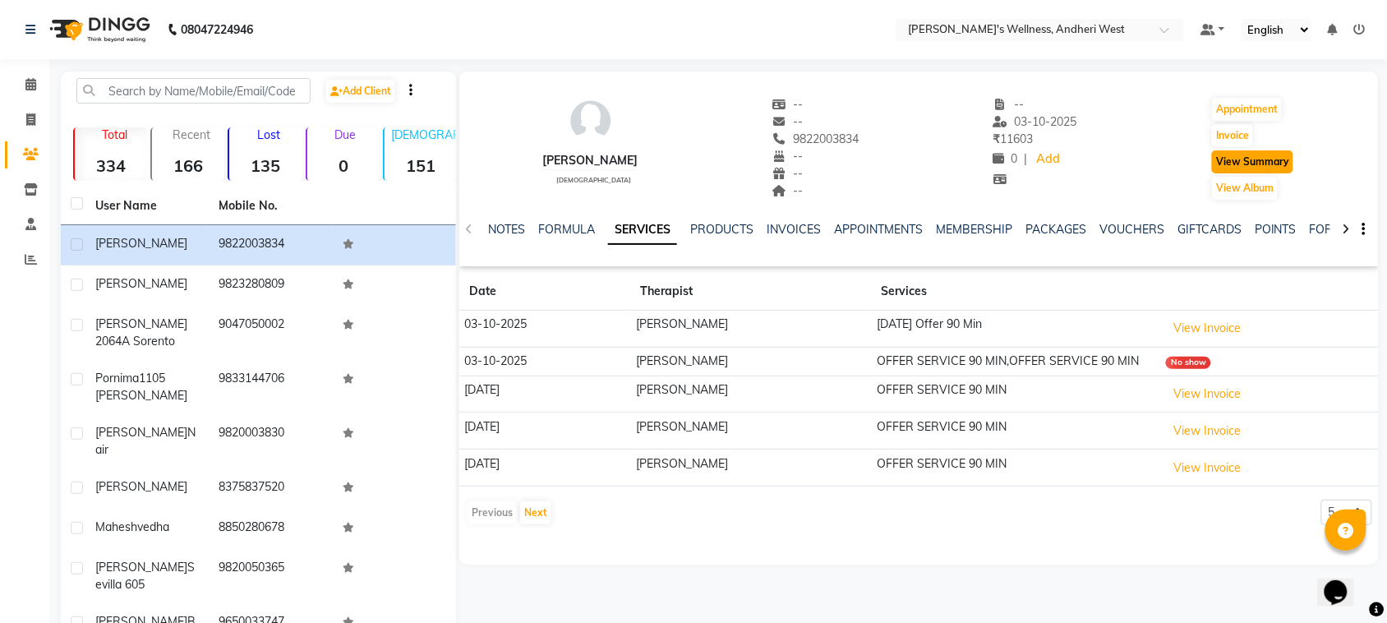
click at [1245, 158] on button "View Summary" at bounding box center [1252, 161] width 81 height 23
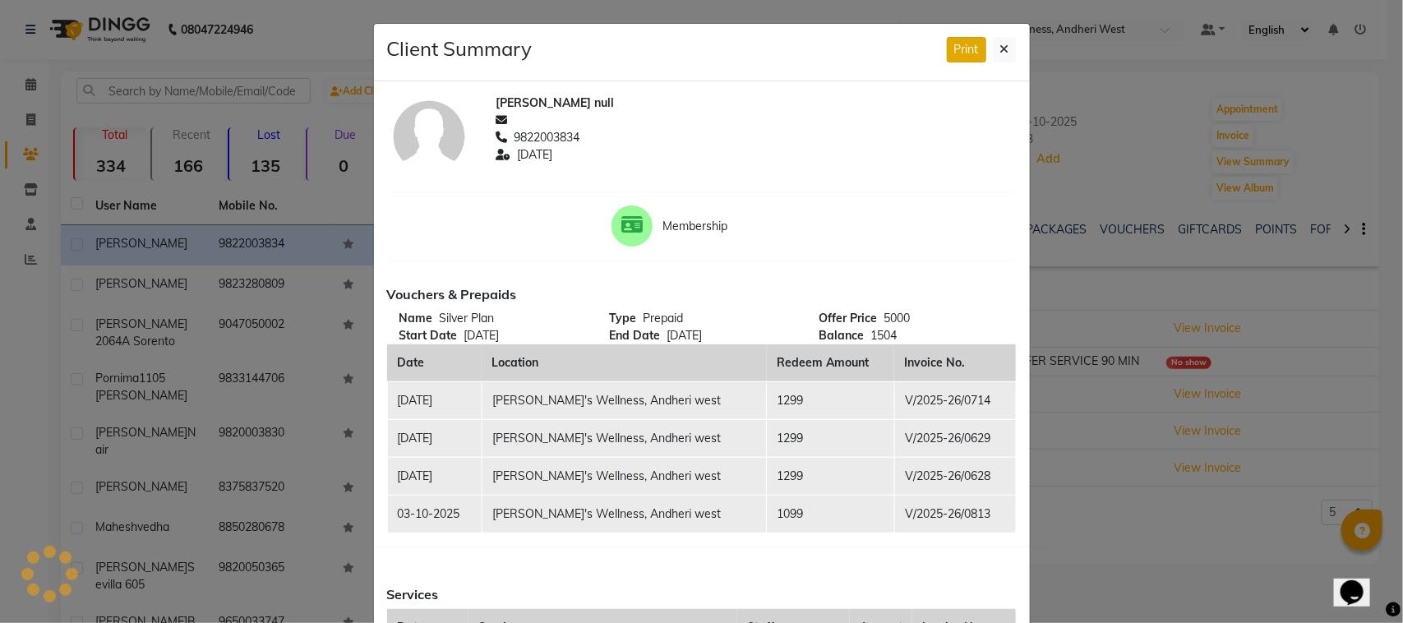
click at [947, 50] on button "Print" at bounding box center [966, 49] width 39 height 25
click at [1000, 49] on icon at bounding box center [1004, 50] width 9 height 12
